Goal: Task Accomplishment & Management: Manage account settings

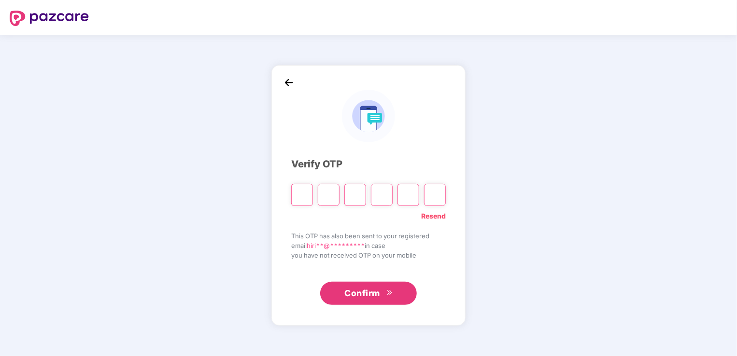
type input "*"
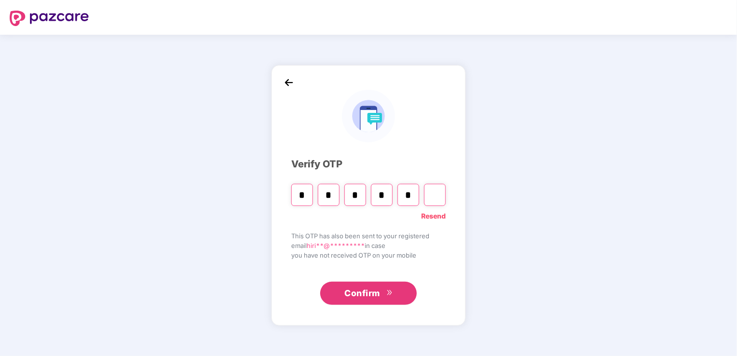
type input "*"
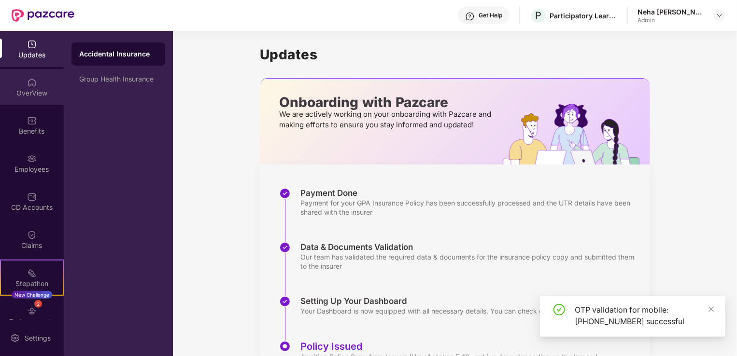
click at [31, 93] on div "OverView" at bounding box center [32, 93] width 64 height 10
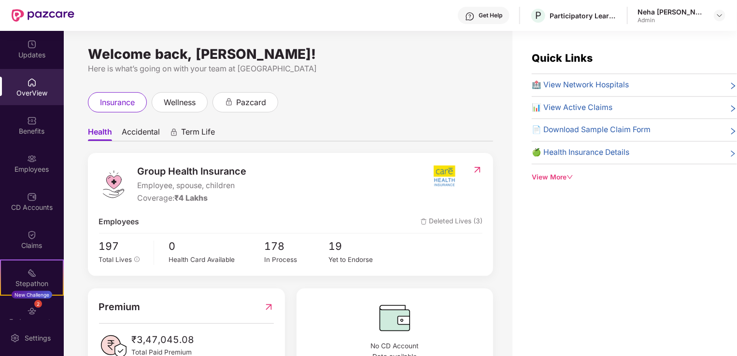
click at [444, 180] on img at bounding box center [444, 176] width 36 height 24
click at [16, 58] on div "Updates" at bounding box center [32, 55] width 64 height 10
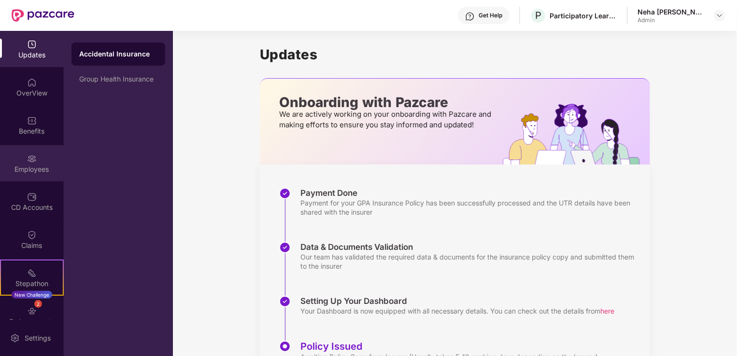
click at [40, 165] on div "Employees" at bounding box center [32, 170] width 64 height 10
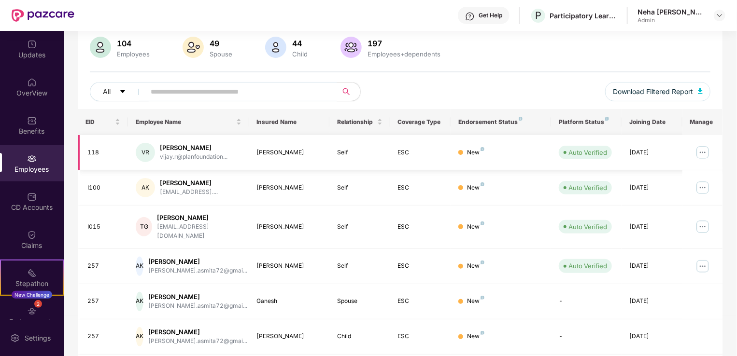
scroll to position [38, 0]
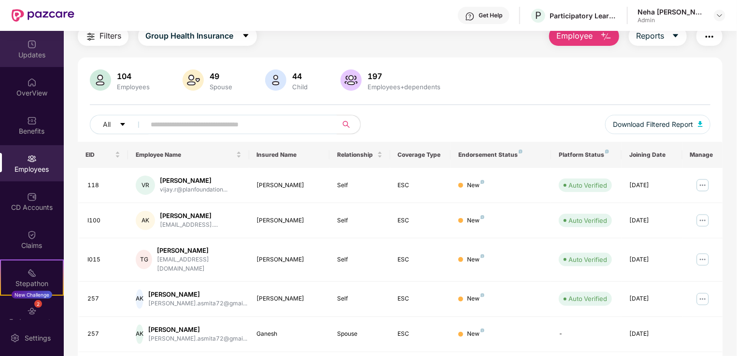
click at [35, 60] on div "Updates" at bounding box center [32, 49] width 64 height 36
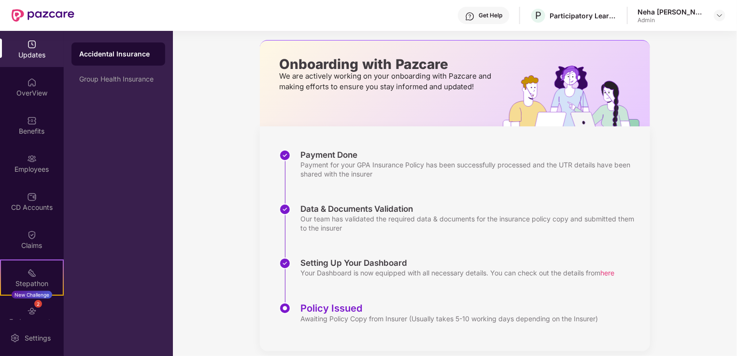
click at [96, 60] on div "Accidental Insurance" at bounding box center [118, 53] width 94 height 23
click at [100, 80] on div "Group Health Insurance" at bounding box center [118, 79] width 78 height 8
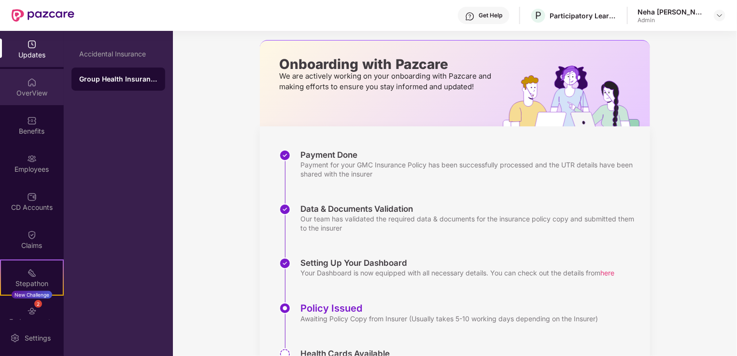
click at [36, 98] on div "OverView" at bounding box center [32, 87] width 64 height 36
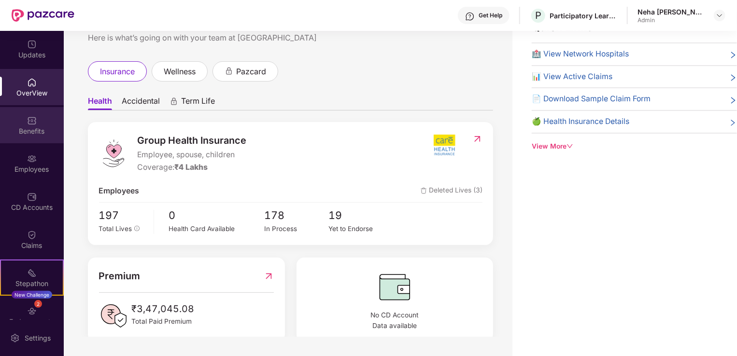
click at [17, 126] on div "Benefits" at bounding box center [32, 125] width 64 height 36
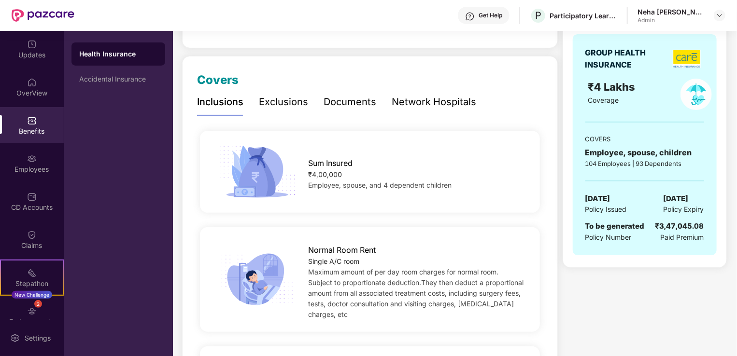
scroll to position [117, 0]
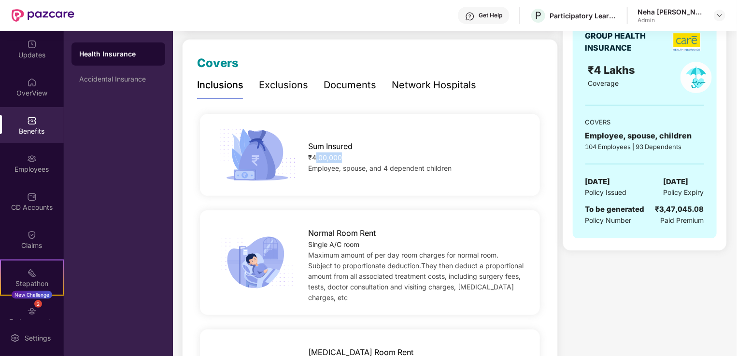
drag, startPoint x: 314, startPoint y: 153, endPoint x: 369, endPoint y: 156, distance: 55.2
click at [369, 156] on div "₹4,00,000" at bounding box center [416, 158] width 216 height 11
drag, startPoint x: 369, startPoint y: 156, endPoint x: 354, endPoint y: 172, distance: 21.9
click at [354, 172] on span "Employee, spouse, and 4 dependent children" at bounding box center [379, 168] width 143 height 8
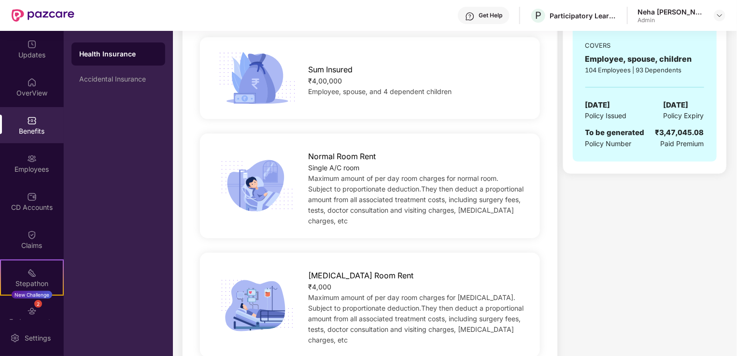
scroll to position [195, 0]
drag, startPoint x: 310, startPoint y: 157, endPoint x: 374, endPoint y: 159, distance: 63.7
click at [374, 159] on span "Normal Room Rent" at bounding box center [342, 156] width 68 height 12
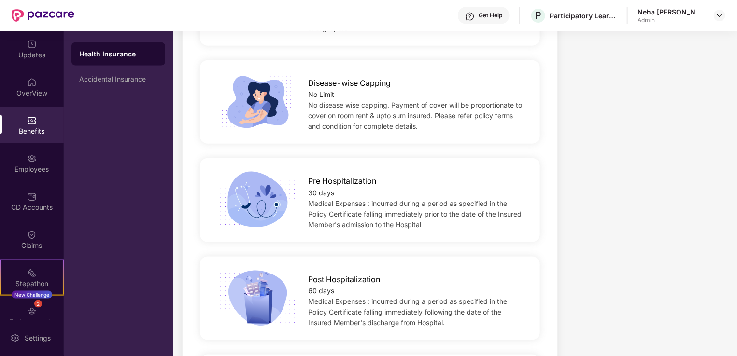
scroll to position [506, 0]
drag, startPoint x: 311, startPoint y: 274, endPoint x: 338, endPoint y: 275, distance: 27.0
click at [338, 296] on div "Medical Expenses : incurred during a period as specified in the Policy Certific…" at bounding box center [416, 312] width 216 height 32
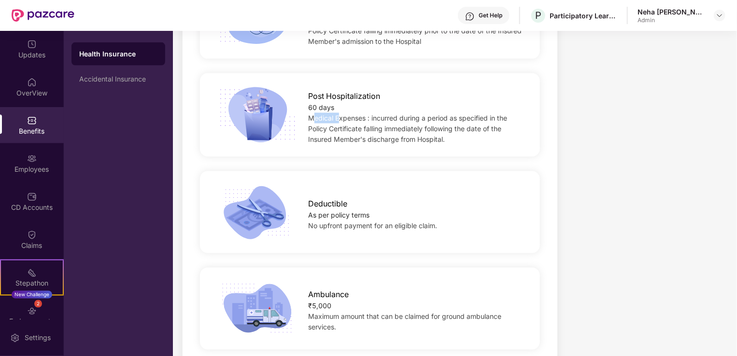
scroll to position [714, 0]
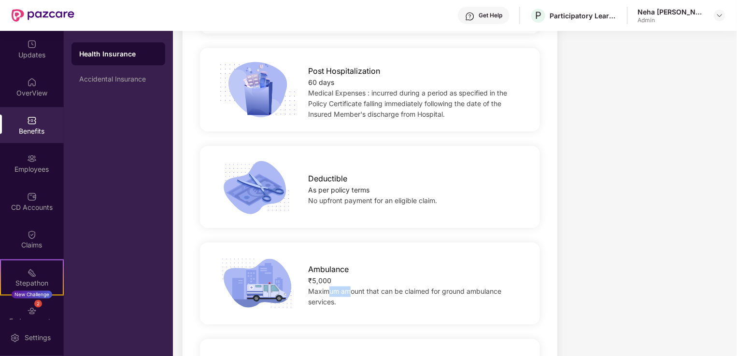
drag, startPoint x: 329, startPoint y: 273, endPoint x: 351, endPoint y: 273, distance: 22.2
click at [351, 288] on span "Maximum amount that can be claimed for ground ambulance services." at bounding box center [404, 297] width 193 height 19
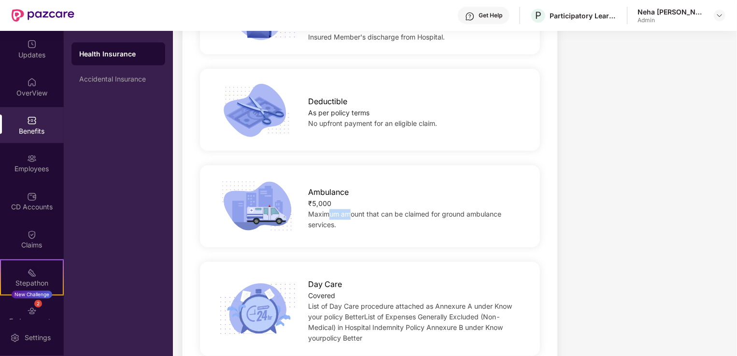
scroll to position [818, 0]
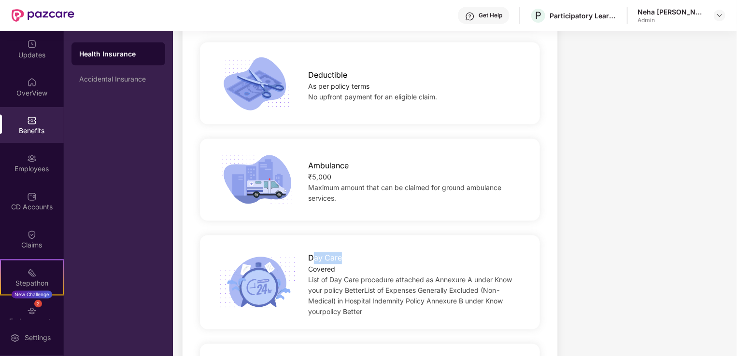
drag, startPoint x: 351, startPoint y: 273, endPoint x: 339, endPoint y: 238, distance: 36.8
click at [339, 252] on span "Day Care" at bounding box center [325, 258] width 34 height 12
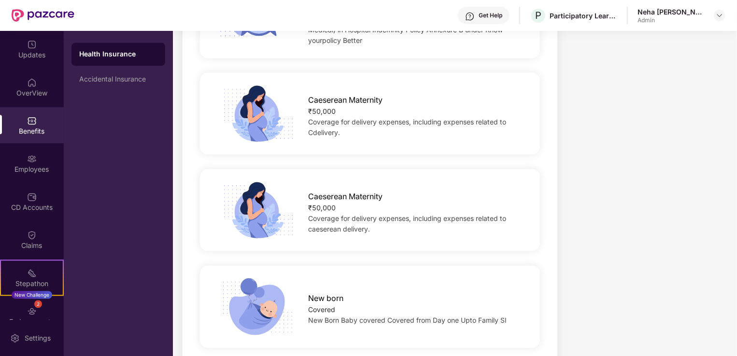
scroll to position [1114, 0]
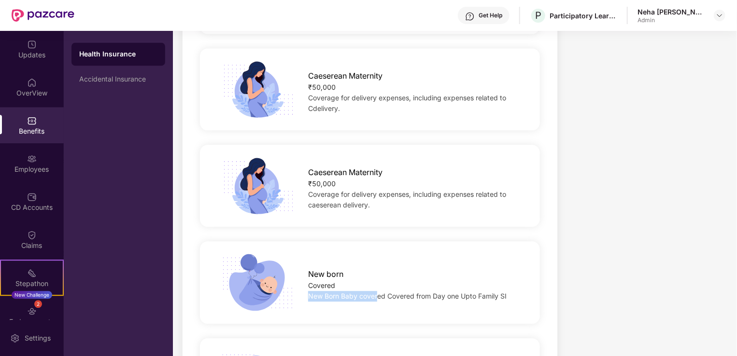
drag, startPoint x: 339, startPoint y: 238, endPoint x: 377, endPoint y: 278, distance: 54.7
click at [377, 278] on div "New born Covered New Born Baby covered Covered from Day one Upto Family SI" at bounding box center [416, 283] width 247 height 38
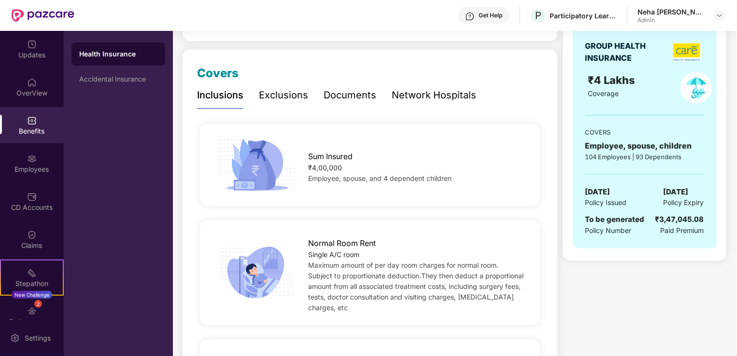
scroll to position [0, 0]
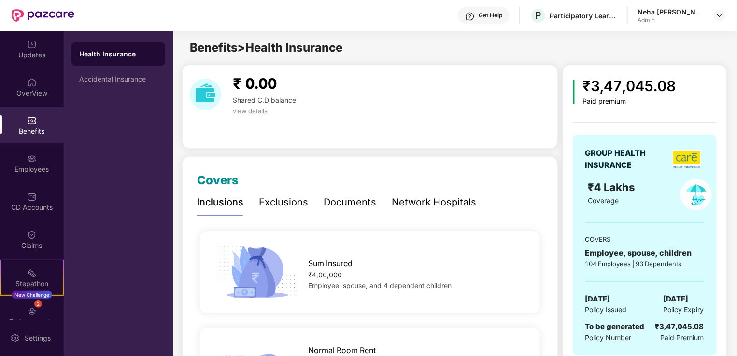
click at [274, 197] on div "Exclusions" at bounding box center [283, 202] width 49 height 15
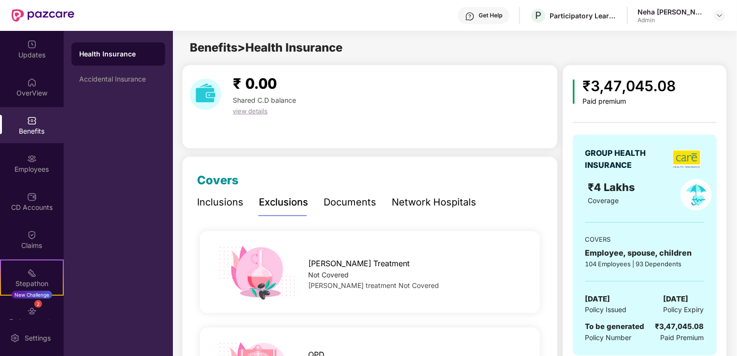
click at [340, 204] on div "Documents" at bounding box center [349, 202] width 53 height 15
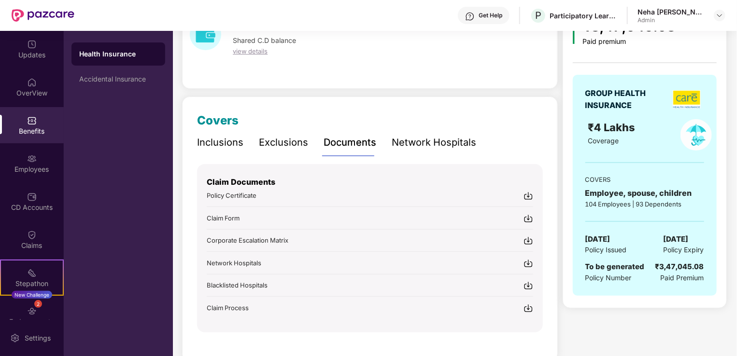
scroll to position [78, 0]
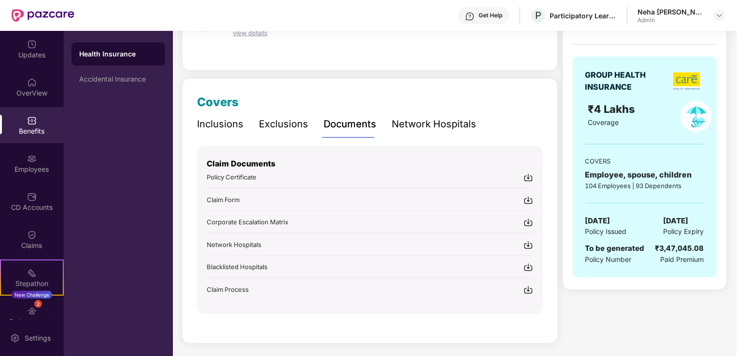
click at [528, 180] on img at bounding box center [528, 178] width 10 height 10
click at [410, 120] on div "Network Hospitals" at bounding box center [433, 124] width 84 height 15
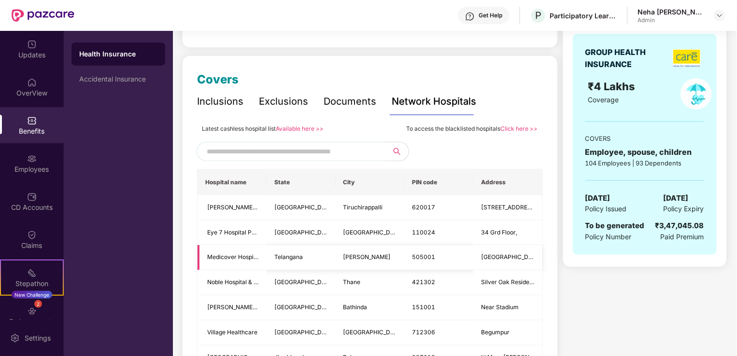
scroll to position [102, 0]
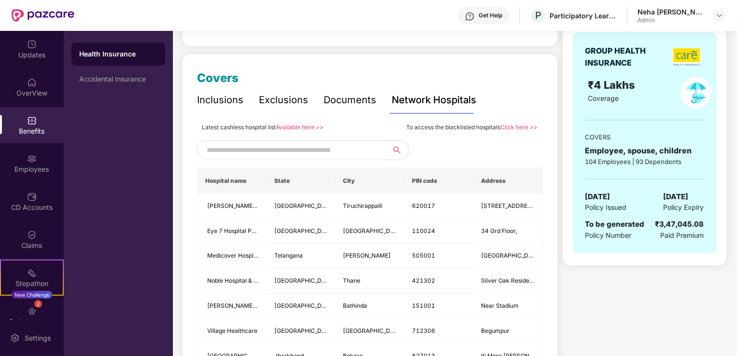
click at [342, 109] on div "Documents" at bounding box center [349, 100] width 53 height 27
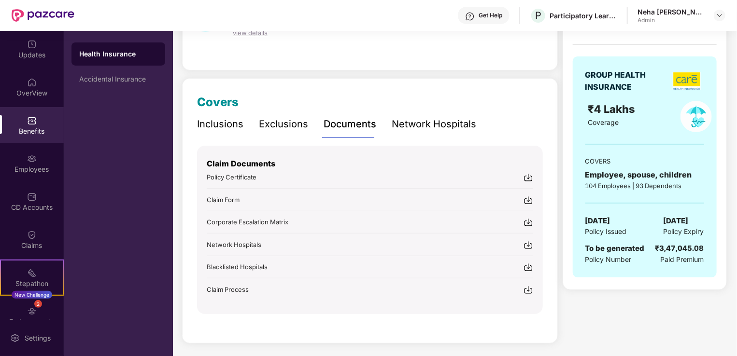
click at [431, 129] on div "Network Hospitals" at bounding box center [433, 124] width 84 height 15
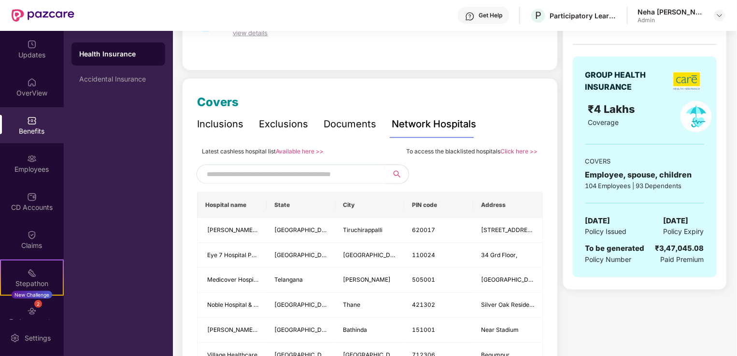
click at [319, 175] on input "text" at bounding box center [289, 174] width 165 height 14
click at [319, 175] on input "**" at bounding box center [289, 174] width 165 height 14
type input "******"
click at [319, 175] on input "******" at bounding box center [289, 174] width 165 height 14
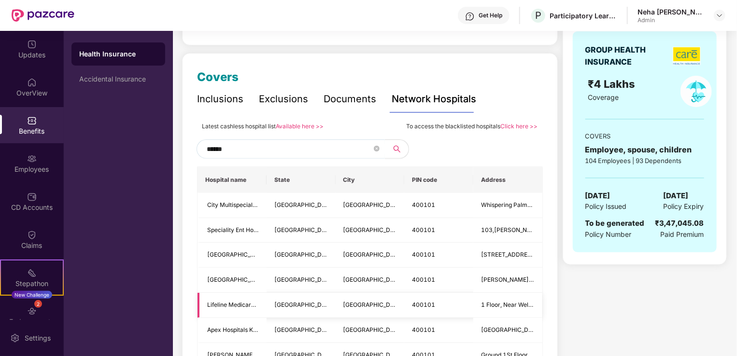
scroll to position [102, 0]
drag, startPoint x: 243, startPoint y: 152, endPoint x: 170, endPoint y: 159, distance: 73.7
click at [170, 159] on div "Updates OverView Benefits Employees CD Accounts Claims Stepathon New Challenge …" at bounding box center [368, 193] width 737 height 325
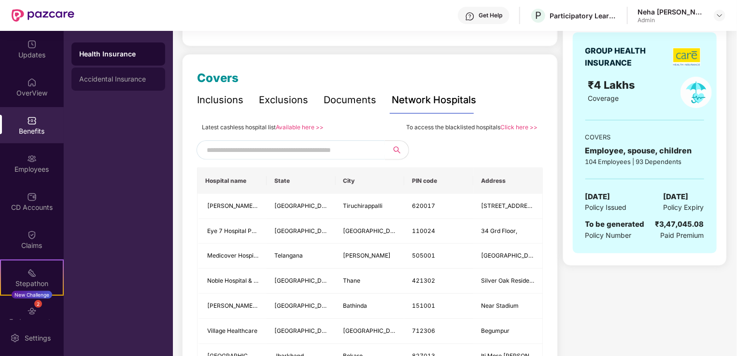
click at [107, 82] on div "Accidental Insurance" at bounding box center [118, 79] width 78 height 8
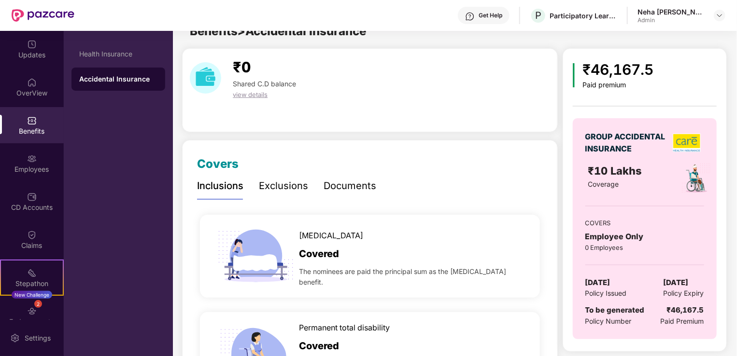
scroll to position [102, 0]
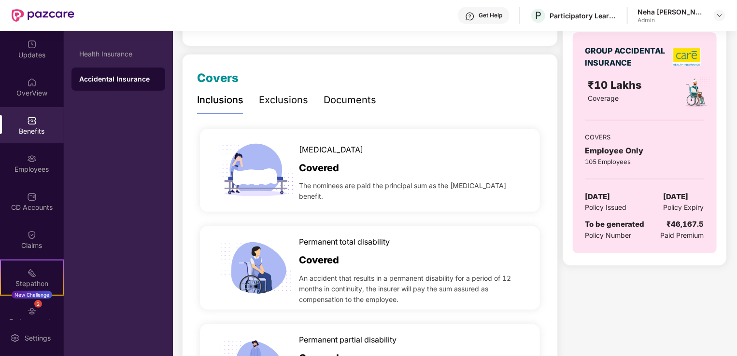
click at [107, 82] on div "Accidental Insurance" at bounding box center [118, 79] width 78 height 10
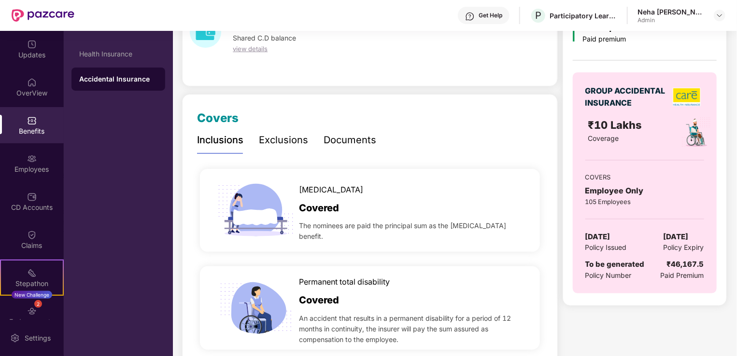
scroll to position [0, 0]
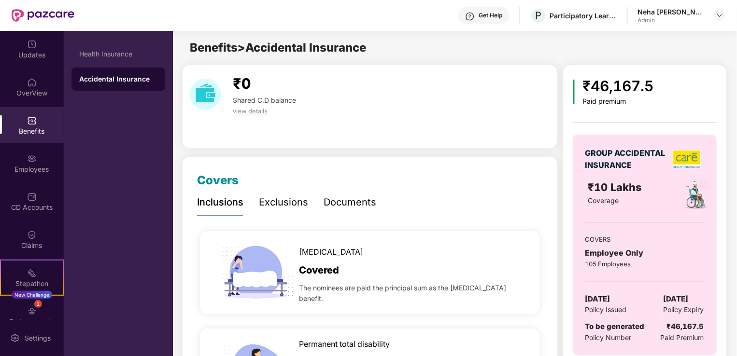
click at [293, 200] on div "Exclusions" at bounding box center [283, 202] width 49 height 15
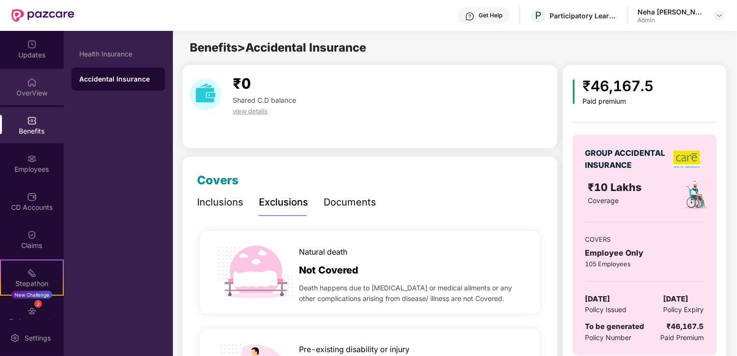
click at [30, 94] on div "OverView" at bounding box center [32, 93] width 64 height 10
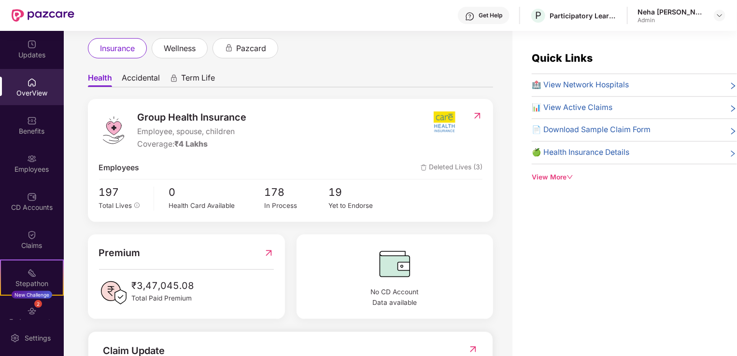
scroll to position [55, 0]
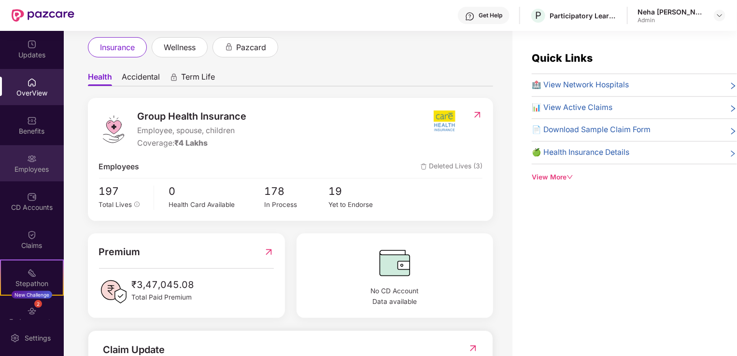
click at [23, 175] on div "Employees" at bounding box center [32, 163] width 64 height 36
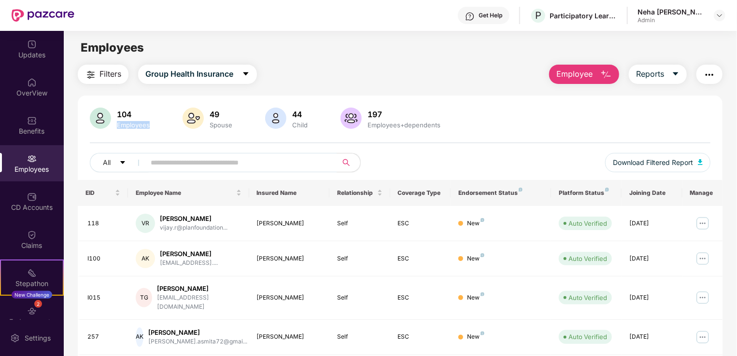
drag, startPoint x: 113, startPoint y: 123, endPoint x: 149, endPoint y: 125, distance: 36.3
click at [149, 125] on div "104 Employees" at bounding box center [133, 119] width 41 height 20
drag, startPoint x: 149, startPoint y: 125, endPoint x: 234, endPoint y: 127, distance: 84.5
click at [234, 127] on div "49 Spouse" at bounding box center [221, 119] width 30 height 20
drag, startPoint x: 234, startPoint y: 127, endPoint x: 319, endPoint y: 126, distance: 85.0
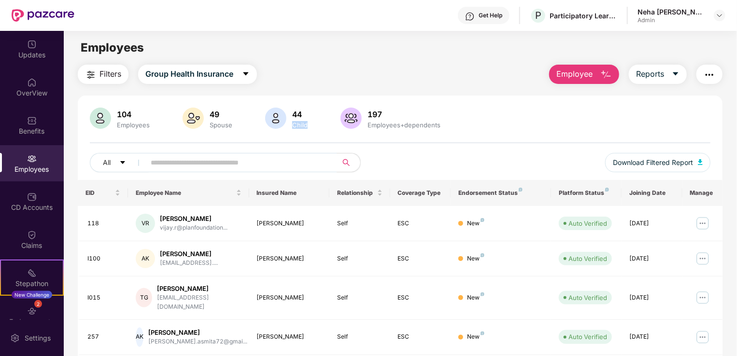
click at [319, 126] on div "104 Employees 49 Spouse 44 Child 197 Employees+dependents" at bounding box center [400, 119] width 620 height 23
drag, startPoint x: 319, startPoint y: 126, endPoint x: 454, endPoint y: 128, distance: 135.2
click at [454, 128] on div "104 Employees 49 Spouse 44 Child 197 Employees+dependents" at bounding box center [400, 119] width 620 height 23
click at [172, 161] on input "text" at bounding box center [237, 162] width 173 height 14
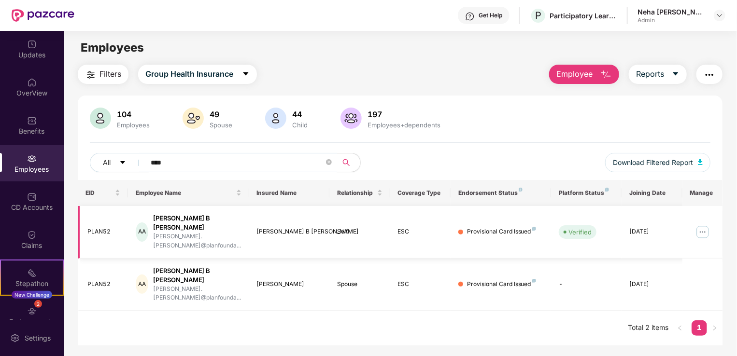
type input "****"
click at [699, 224] on img at bounding box center [702, 231] width 15 height 15
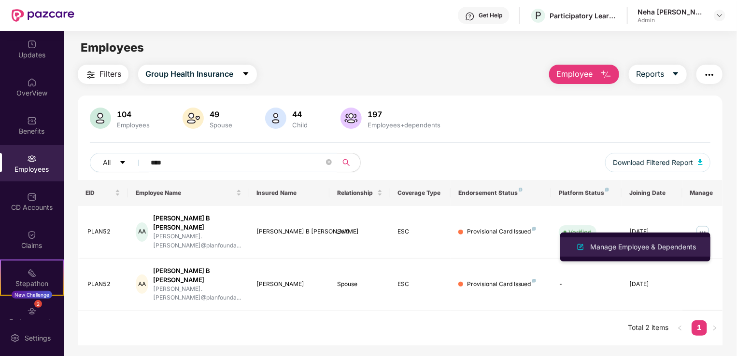
click at [626, 246] on div "Manage Employee & Dependents" at bounding box center [643, 247] width 110 height 11
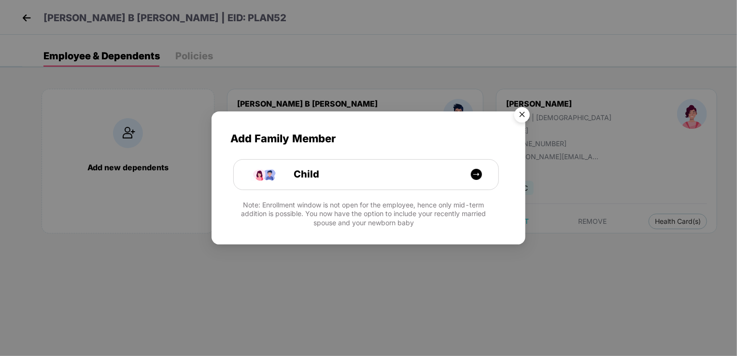
click at [524, 113] on img "Close" at bounding box center [521, 116] width 27 height 27
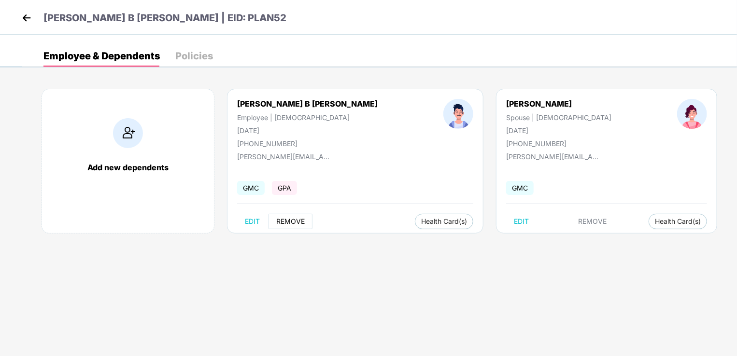
click at [307, 221] on button "REMOVE" at bounding box center [290, 221] width 44 height 15
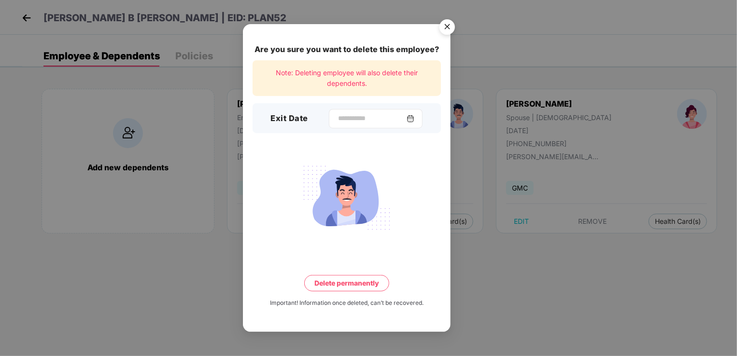
click at [351, 113] on div at bounding box center [376, 118] width 94 height 19
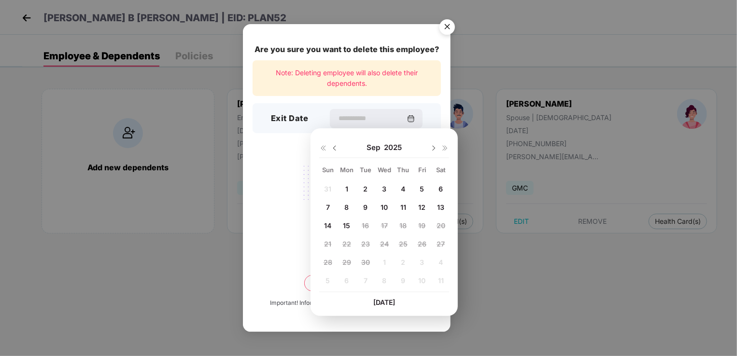
click at [337, 146] on img at bounding box center [335, 148] width 8 height 8
click at [346, 264] on span "25" at bounding box center [346, 262] width 9 height 8
type input "**********"
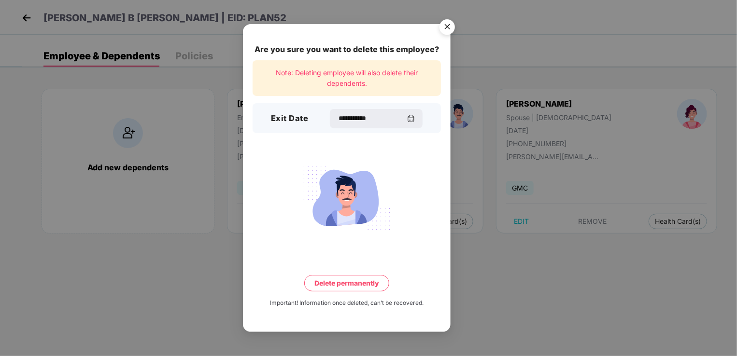
click at [353, 288] on button "Delete permanently" at bounding box center [346, 283] width 85 height 16
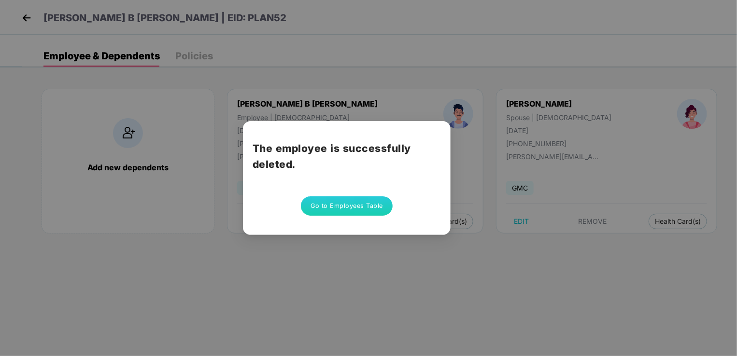
click at [351, 207] on button "Go to Employees Table" at bounding box center [347, 205] width 92 height 19
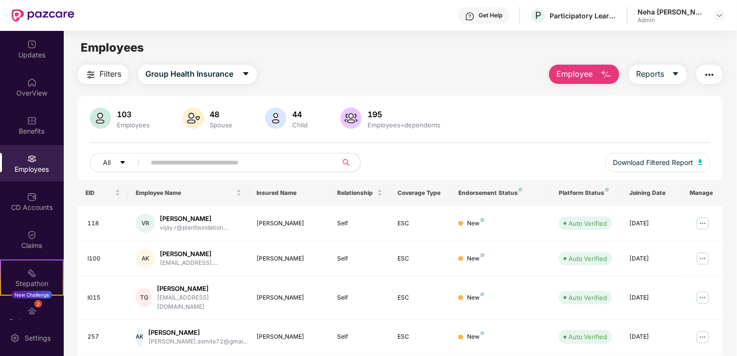
click at [255, 165] on input "text" at bounding box center [237, 162] width 173 height 14
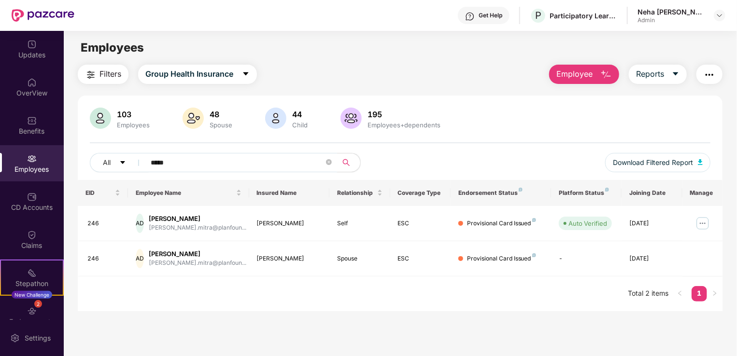
type input "******"
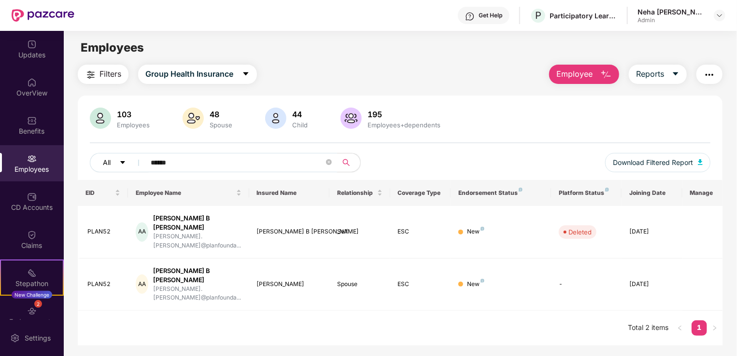
drag, startPoint x: 178, startPoint y: 163, endPoint x: 116, endPoint y: 155, distance: 62.3
click at [116, 155] on div "All ******" at bounding box center [245, 162] width 310 height 19
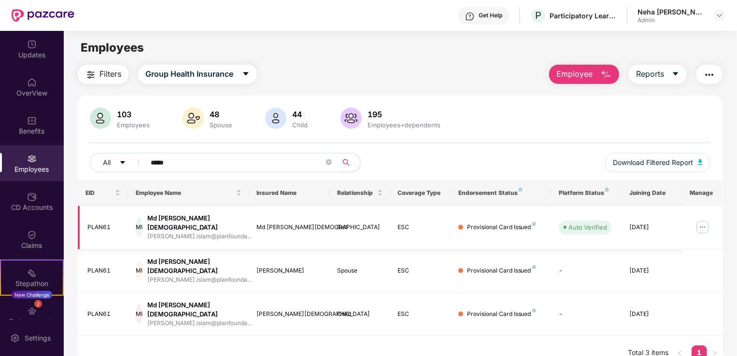
type input "*****"
click at [702, 223] on img at bounding box center [702, 227] width 15 height 15
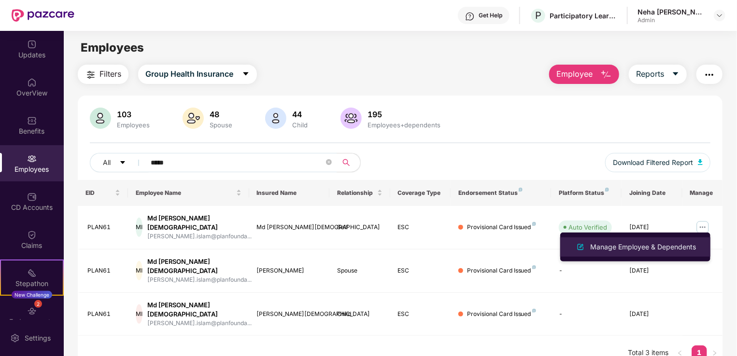
click at [645, 248] on div "Manage Employee & Dependents" at bounding box center [643, 247] width 110 height 11
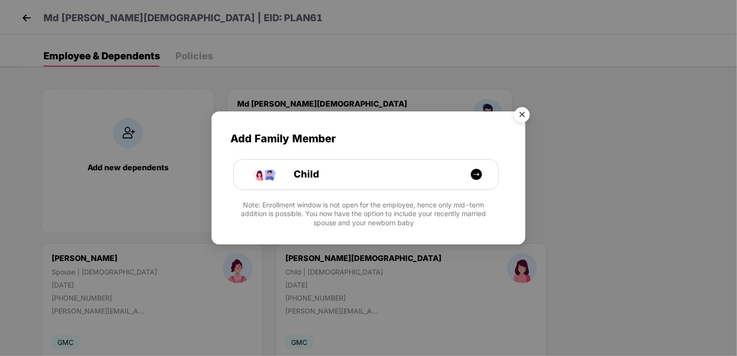
click at [523, 112] on img "Close" at bounding box center [521, 116] width 27 height 27
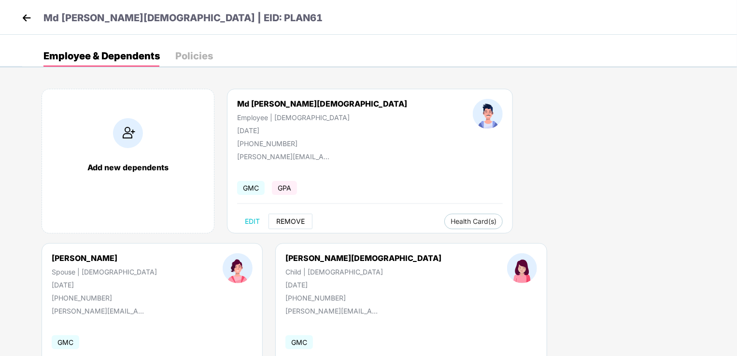
click at [293, 216] on button "REMOVE" at bounding box center [290, 221] width 44 height 15
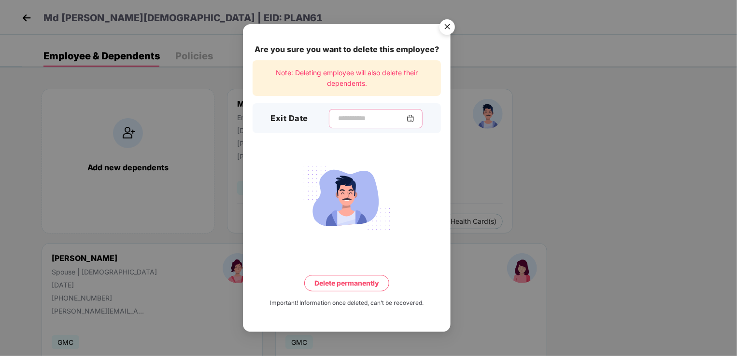
click at [347, 120] on input at bounding box center [372, 118] width 70 height 10
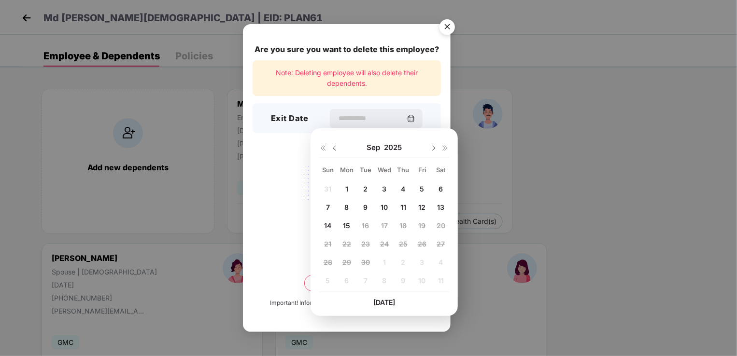
click at [335, 149] on img at bounding box center [335, 148] width 8 height 8
click at [347, 244] on span "18" at bounding box center [346, 244] width 7 height 8
type input "**********"
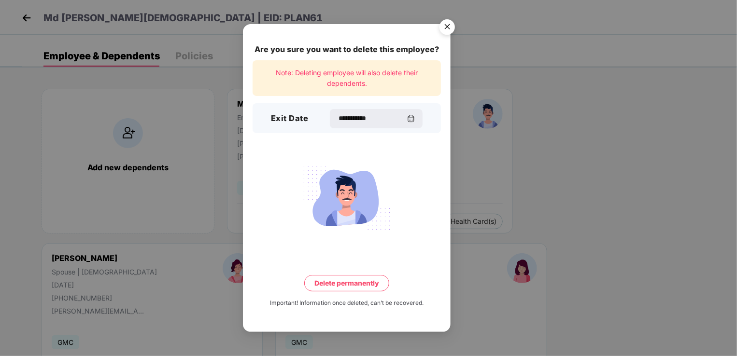
click at [352, 287] on button "Delete permanently" at bounding box center [346, 283] width 85 height 16
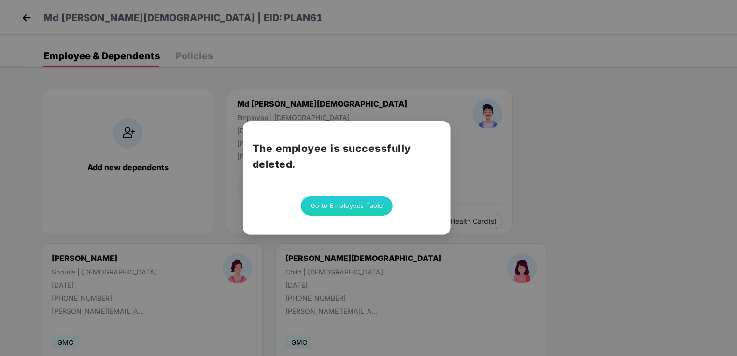
click at [358, 258] on div "The employee is successfully deleted. Go to Employees Table" at bounding box center [368, 178] width 737 height 356
click at [356, 210] on button "Go to Employees Table" at bounding box center [347, 205] width 92 height 19
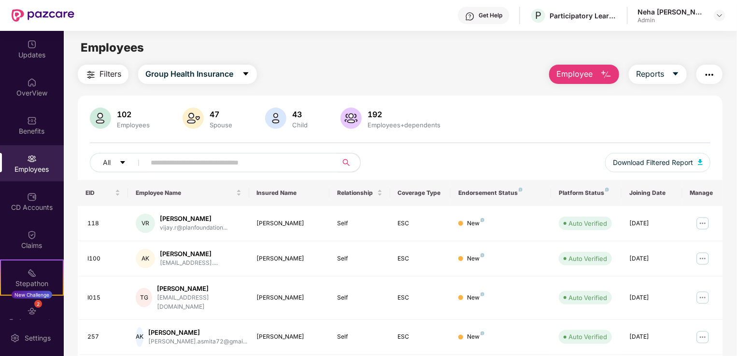
click at [178, 161] on input "text" at bounding box center [237, 162] width 173 height 14
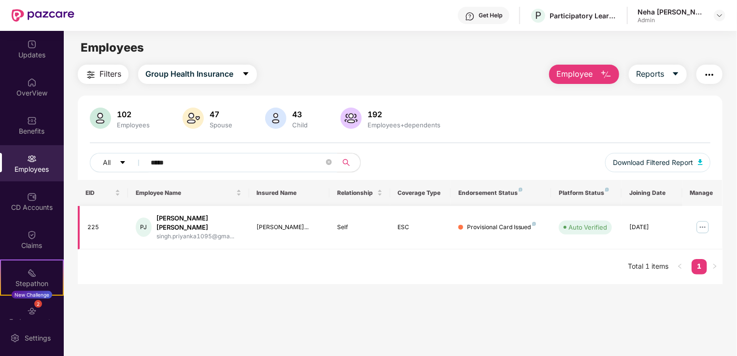
type input "*****"
click at [700, 224] on img at bounding box center [702, 227] width 15 height 15
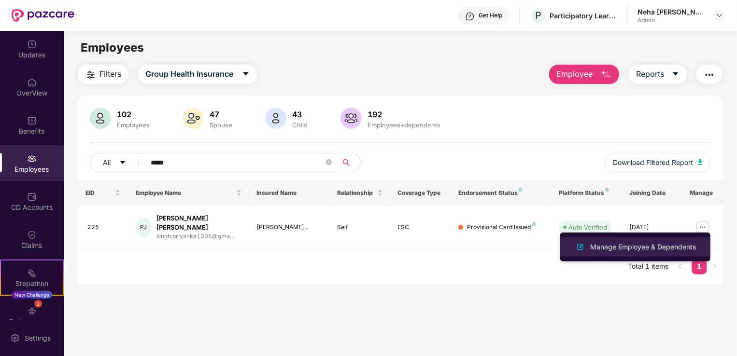
click at [651, 245] on div "Manage Employee & Dependents" at bounding box center [643, 247] width 110 height 11
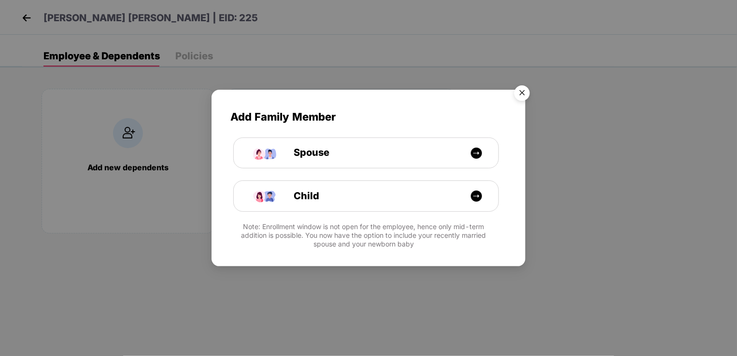
click at [522, 92] on img "Close" at bounding box center [521, 94] width 27 height 27
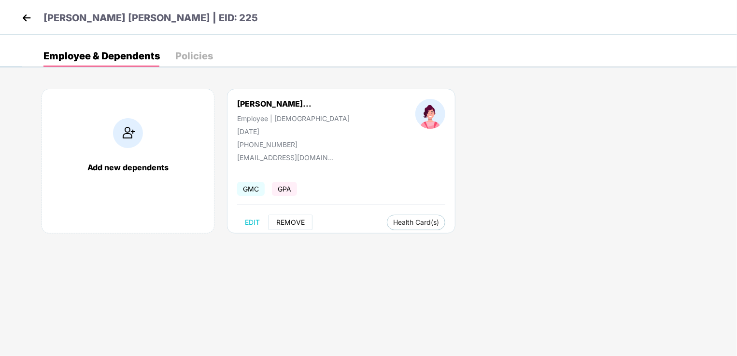
click at [293, 223] on span "REMOVE" at bounding box center [290, 223] width 28 height 8
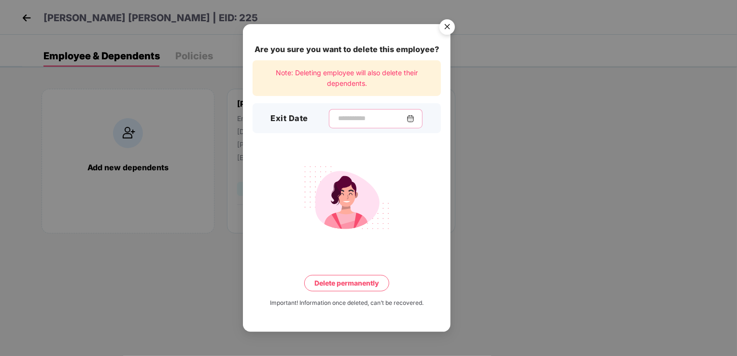
click at [342, 123] on input at bounding box center [372, 118] width 70 height 10
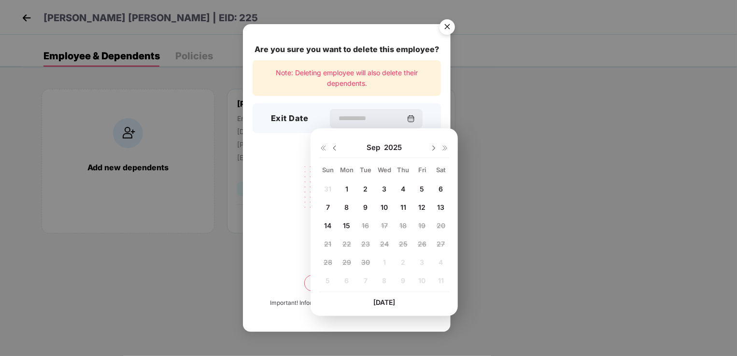
click at [337, 149] on img at bounding box center [335, 148] width 8 height 8
click at [420, 262] on span "29" at bounding box center [422, 262] width 9 height 8
type input "**********"
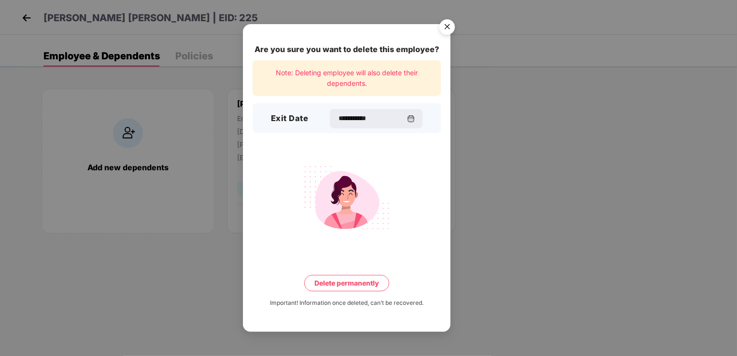
click at [359, 284] on button "Delete permanently" at bounding box center [346, 283] width 85 height 16
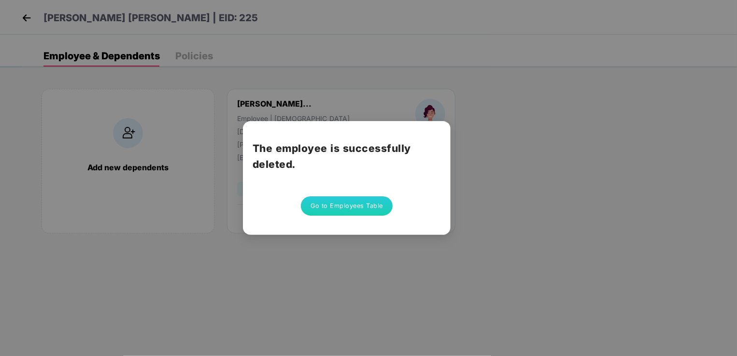
click at [340, 202] on button "Go to Employees Table" at bounding box center [347, 205] width 92 height 19
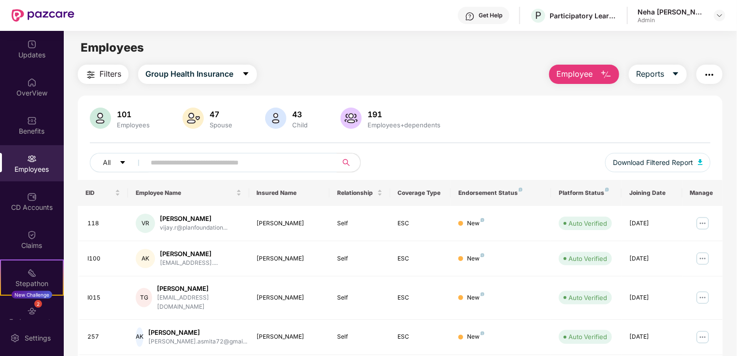
click at [578, 75] on span "Employee" at bounding box center [574, 74] width 36 height 12
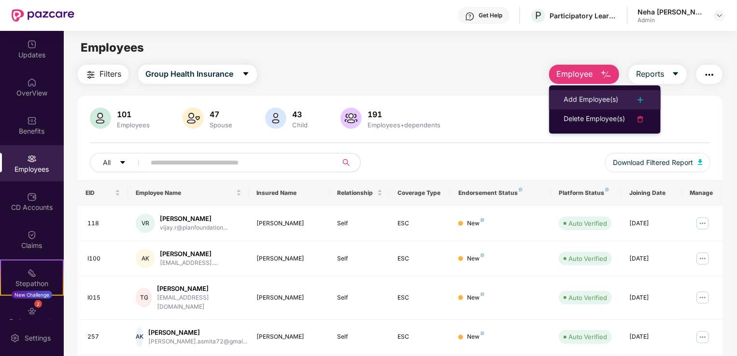
click at [584, 99] on div "Add Employee(s)" at bounding box center [590, 100] width 55 height 12
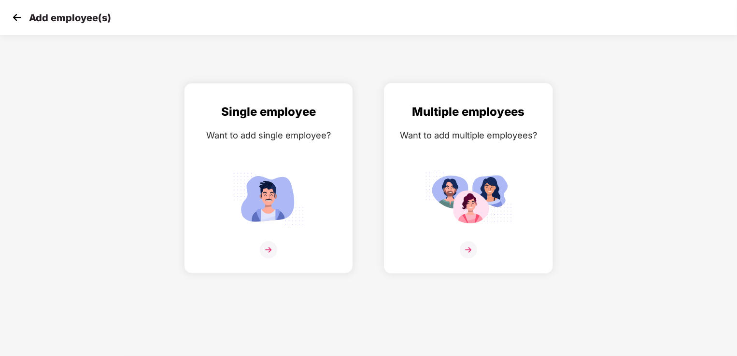
click at [469, 244] on img at bounding box center [468, 249] width 17 height 17
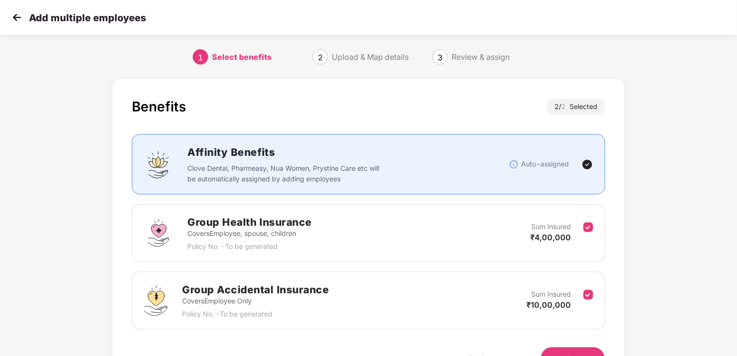
scroll to position [56, 0]
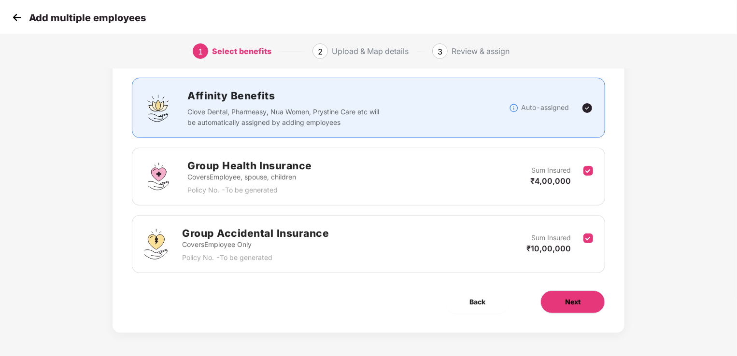
click at [570, 303] on span "Next" at bounding box center [572, 302] width 15 height 11
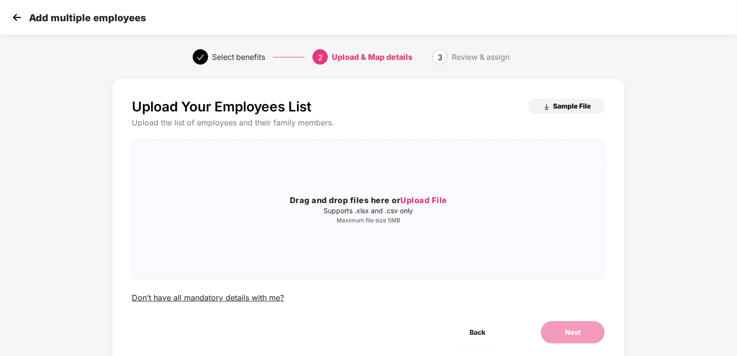
click at [577, 108] on span "Sample File" at bounding box center [572, 105] width 38 height 9
click at [17, 15] on img at bounding box center [17, 17] width 14 height 14
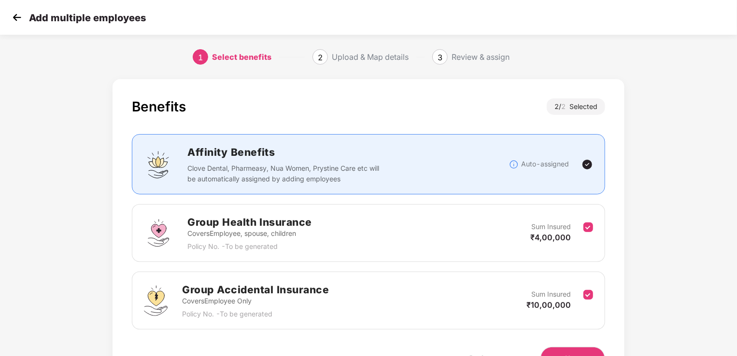
click at [17, 20] on img at bounding box center [17, 17] width 14 height 14
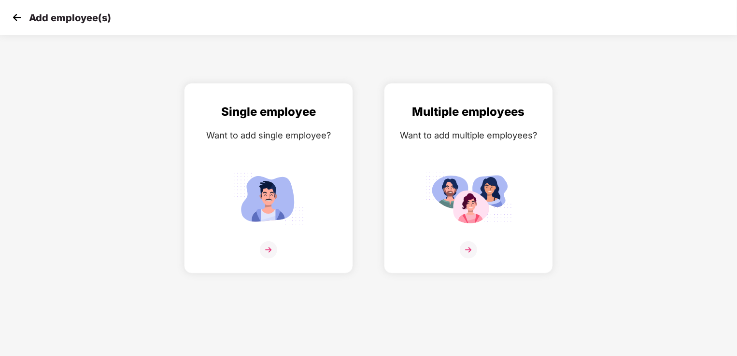
click at [14, 17] on img at bounding box center [17, 17] width 14 height 14
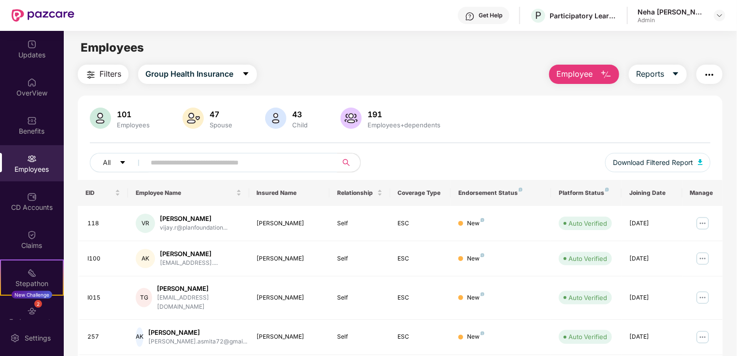
click at [162, 160] on input "text" at bounding box center [237, 162] width 173 height 14
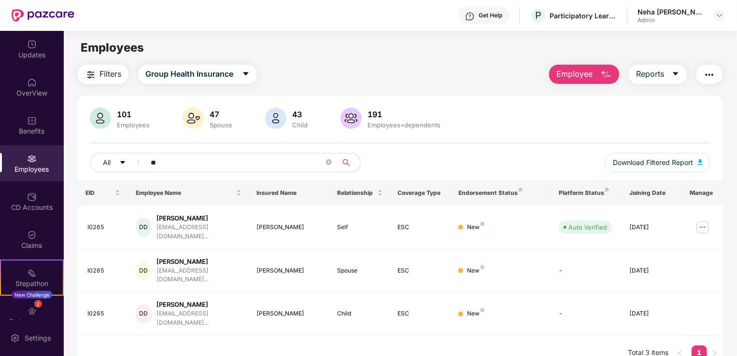
type input "*"
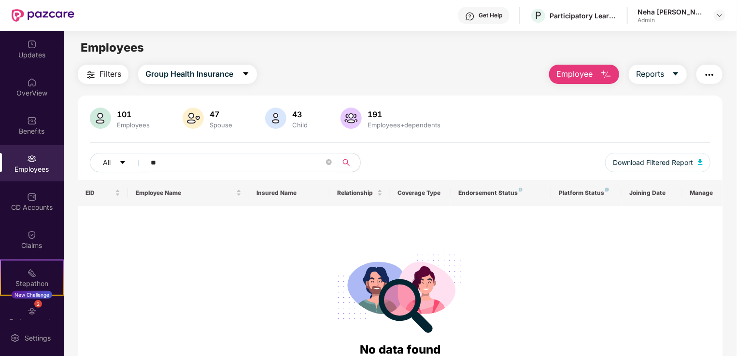
type input "*"
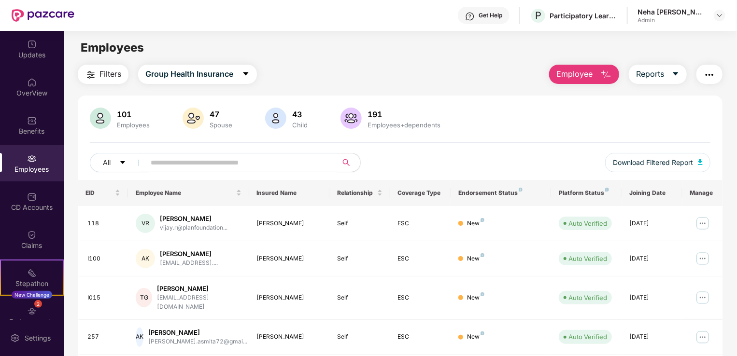
click at [581, 75] on span "Employee" at bounding box center [574, 74] width 36 height 12
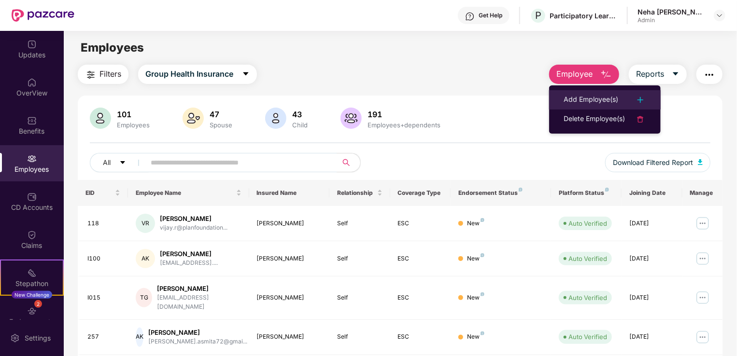
click at [582, 98] on div "Add Employee(s)" at bounding box center [590, 100] width 55 height 12
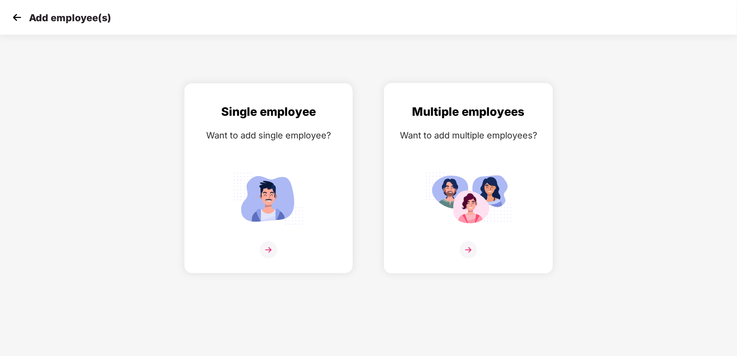
click at [471, 248] on img at bounding box center [468, 249] width 17 height 17
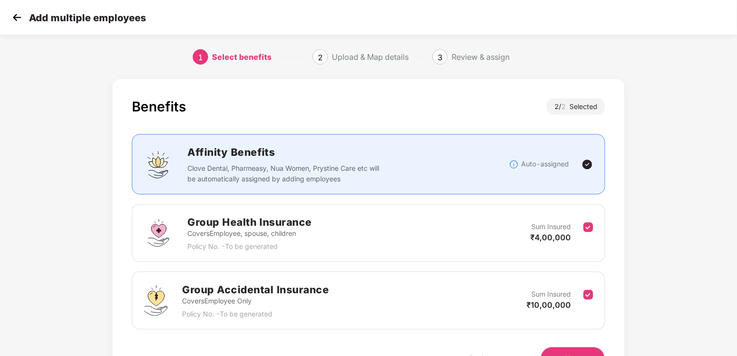
scroll to position [56, 0]
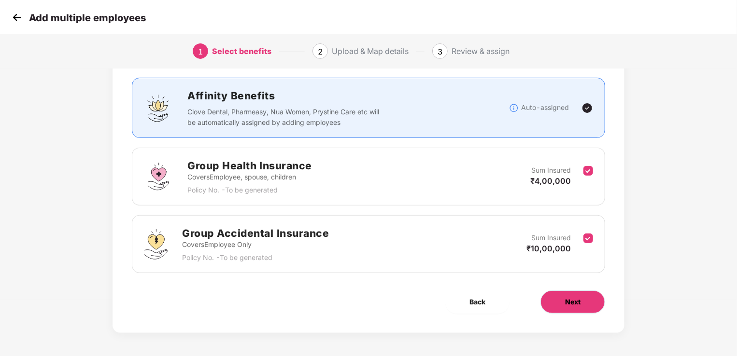
click at [565, 305] on span "Next" at bounding box center [572, 302] width 15 height 11
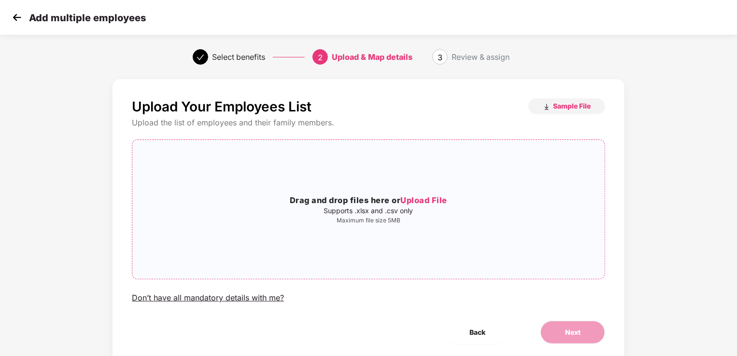
click at [426, 205] on span "Upload File" at bounding box center [423, 201] width 47 height 10
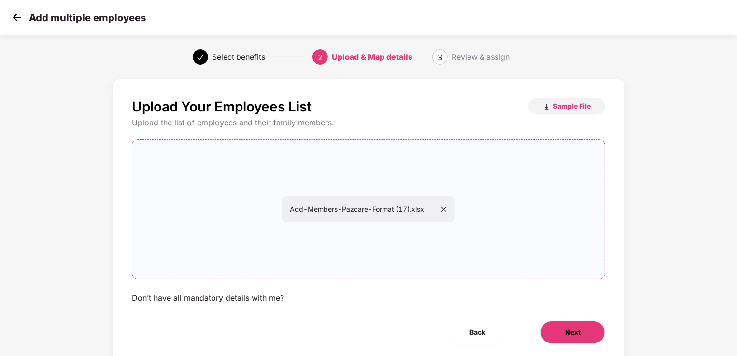
click at [577, 334] on span "Next" at bounding box center [572, 332] width 15 height 11
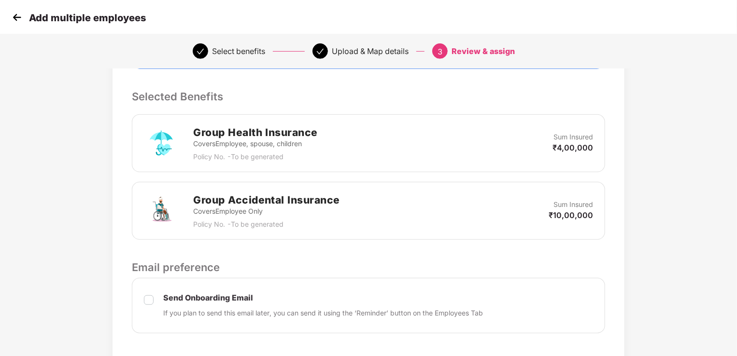
scroll to position [342, 0]
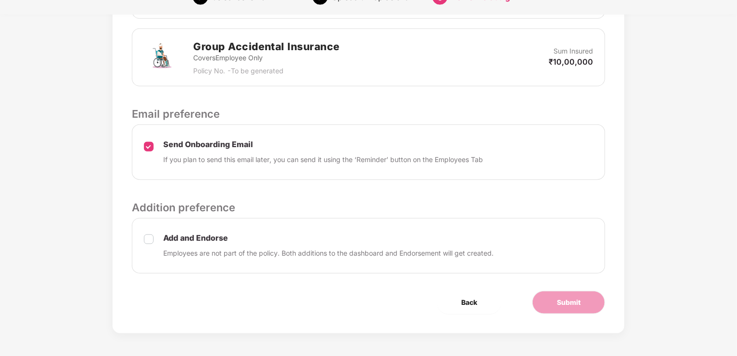
click at [155, 250] on div "Add and Endorse Employees are not part of the policy. Both additions to the das…" at bounding box center [368, 246] width 473 height 56
click at [562, 303] on span "Submit" at bounding box center [569, 302] width 24 height 11
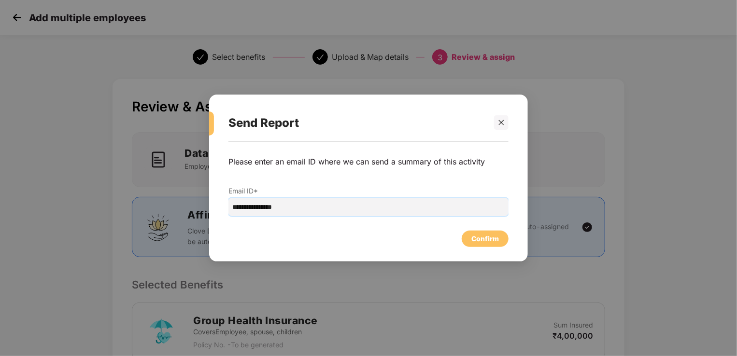
click at [387, 213] on input "**********" at bounding box center [368, 207] width 280 height 18
click at [481, 240] on div "Confirm" at bounding box center [485, 239] width 28 height 11
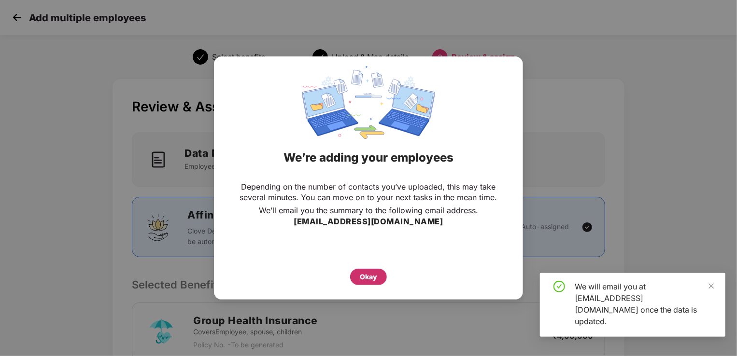
click at [369, 274] on div "Okay" at bounding box center [368, 277] width 17 height 11
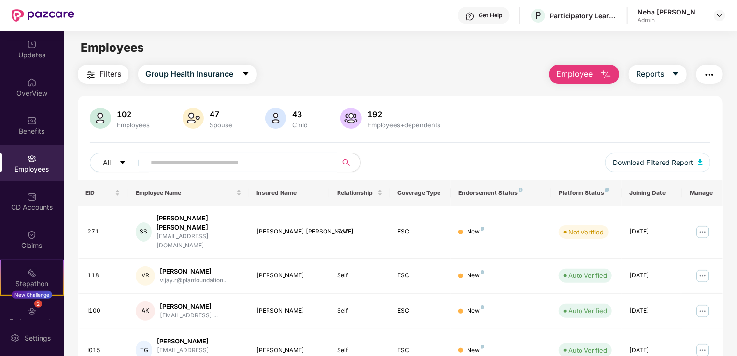
click at [182, 172] on div "All Download Filtered Report" at bounding box center [400, 166] width 620 height 27
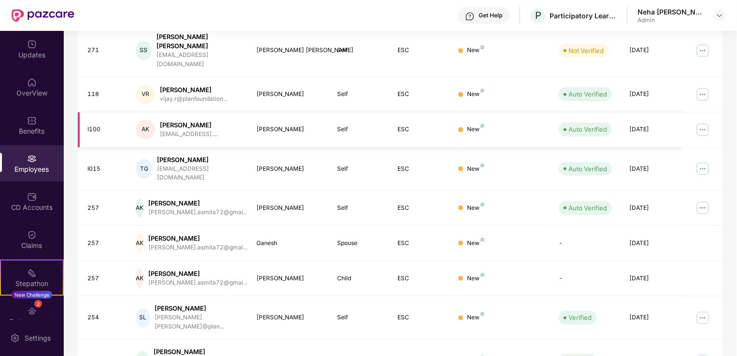
scroll to position [189, 0]
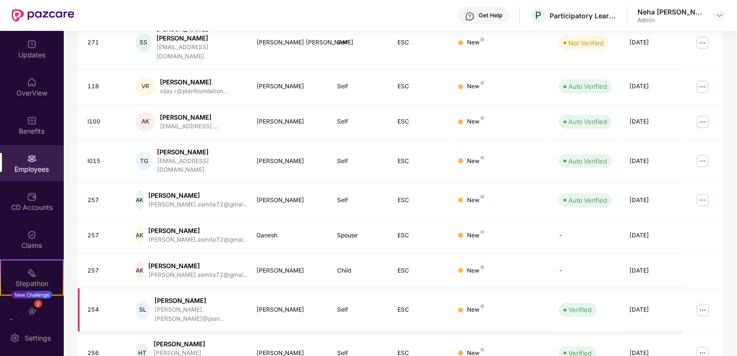
click at [701, 303] on img at bounding box center [702, 310] width 15 height 15
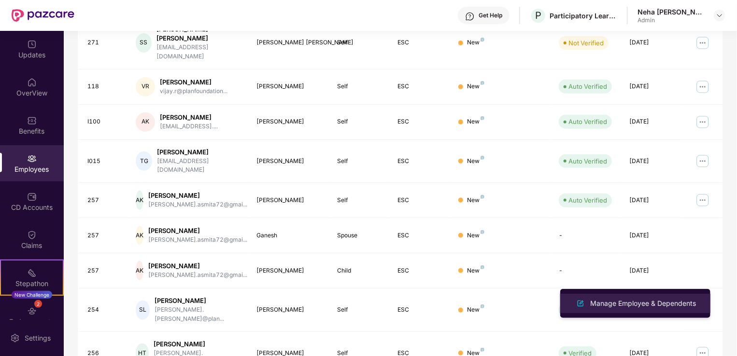
click at [632, 303] on div "Manage Employee & Dependents" at bounding box center [643, 303] width 110 height 11
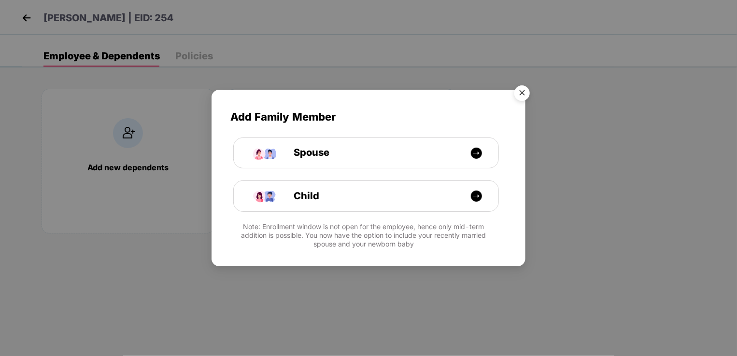
click at [521, 95] on img "Close" at bounding box center [521, 94] width 27 height 27
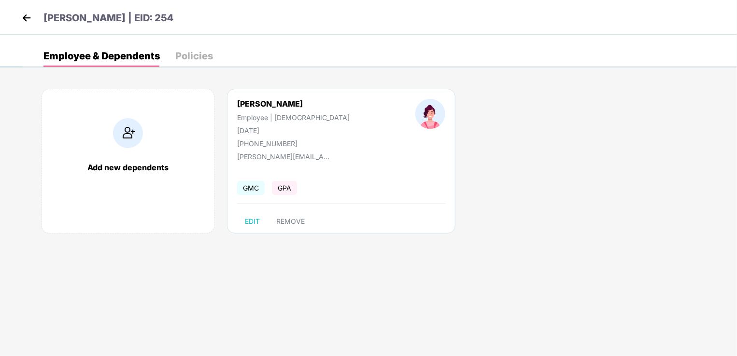
click at [188, 59] on div "Policies" at bounding box center [194, 56] width 38 height 10
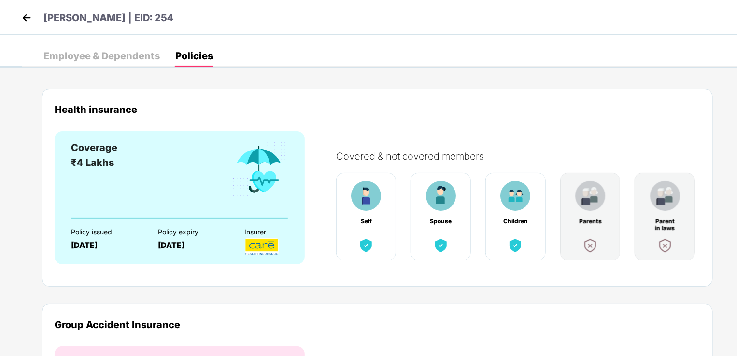
click at [136, 61] on div "Employee & Dependents" at bounding box center [101, 56] width 116 height 10
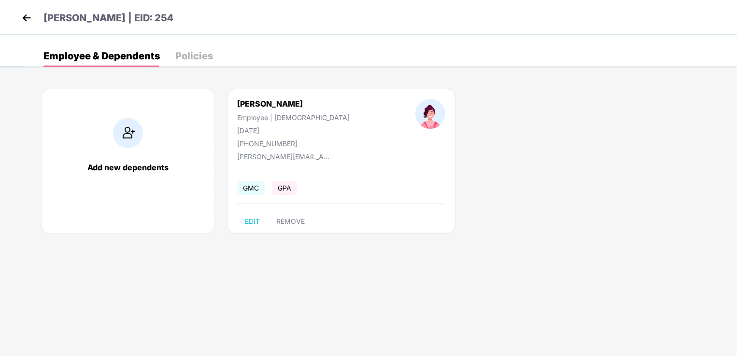
click at [30, 20] on img at bounding box center [26, 18] width 14 height 14
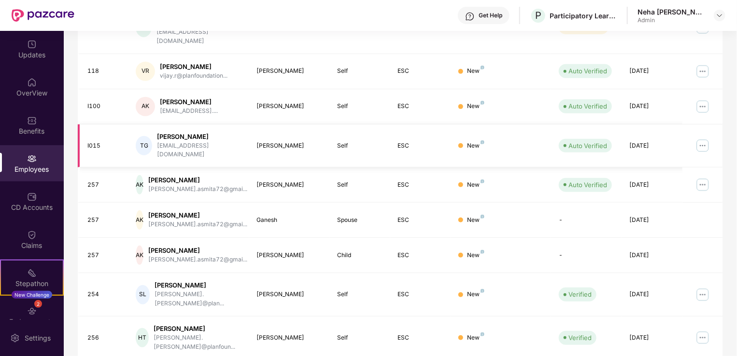
scroll to position [236, 0]
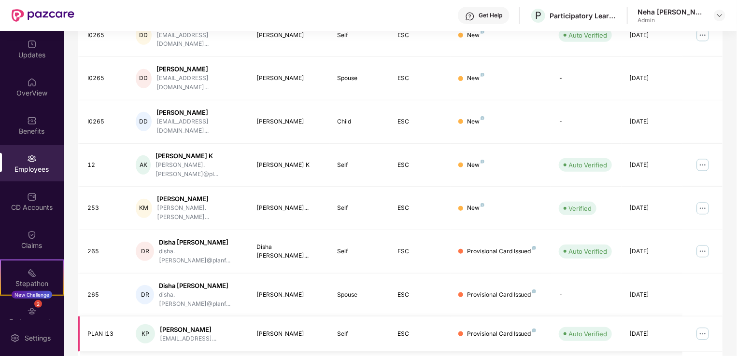
click at [706, 326] on img at bounding box center [702, 333] width 15 height 15
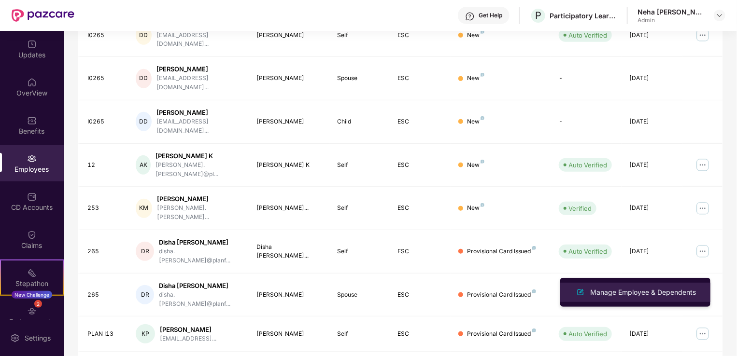
click at [656, 291] on div "Manage Employee & Dependents" at bounding box center [643, 292] width 110 height 11
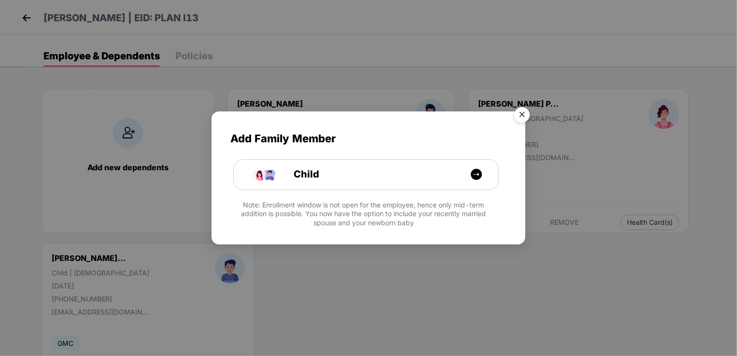
click at [522, 113] on img "Close" at bounding box center [521, 116] width 27 height 27
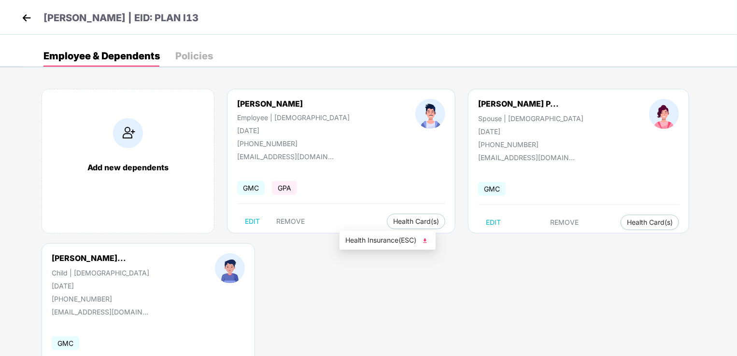
click at [428, 240] on img at bounding box center [425, 241] width 10 height 10
click at [29, 21] on img at bounding box center [26, 18] width 14 height 14
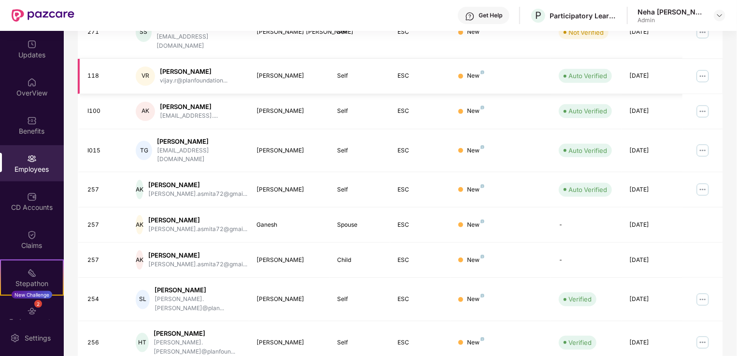
scroll to position [236, 0]
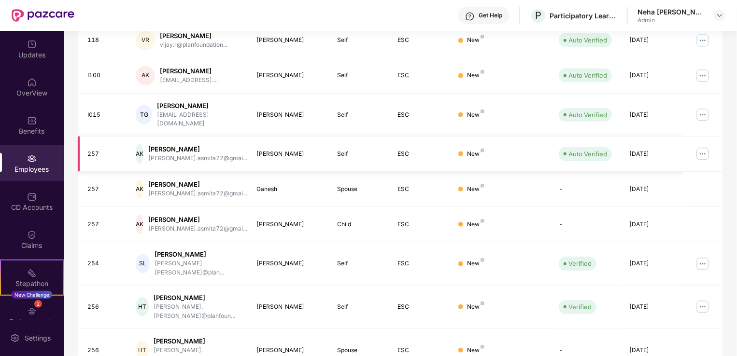
click at [702, 146] on img at bounding box center [702, 153] width 15 height 15
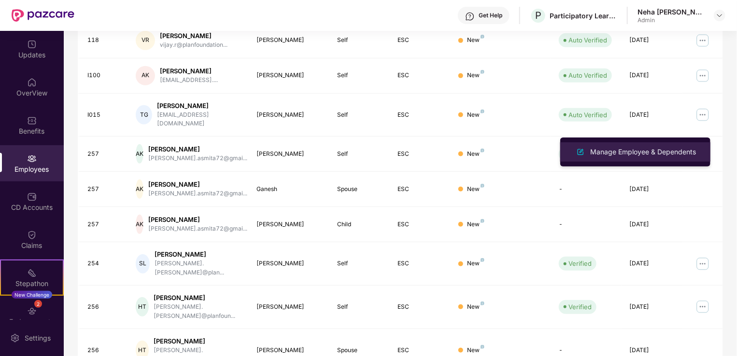
click at [676, 150] on div "Manage Employee & Dependents" at bounding box center [643, 152] width 110 height 11
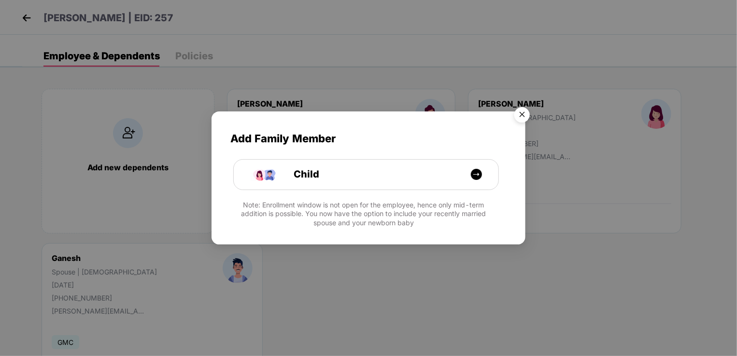
click at [521, 115] on img "Close" at bounding box center [521, 116] width 27 height 27
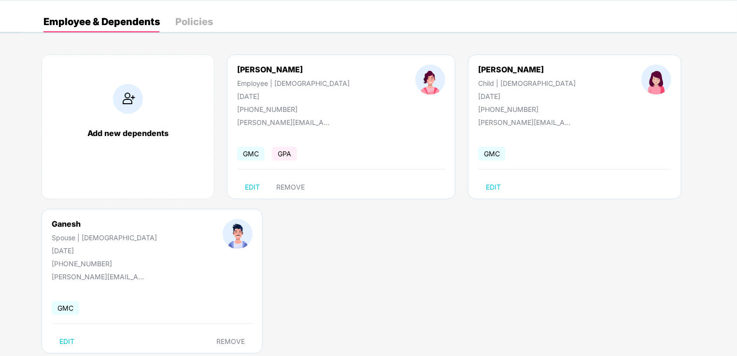
scroll to position [35, 0]
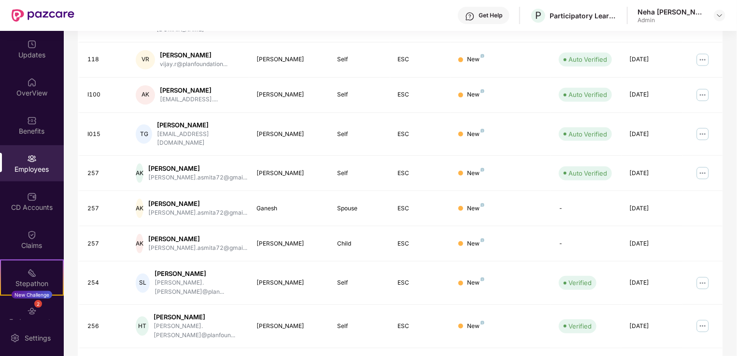
scroll to position [236, 0]
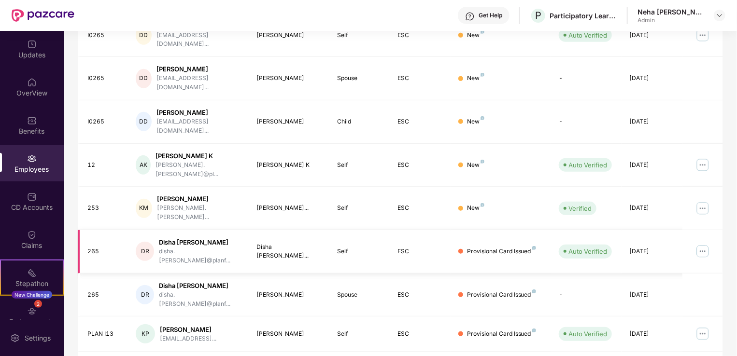
click at [705, 244] on img at bounding box center [702, 251] width 15 height 15
click at [703, 244] on img at bounding box center [702, 251] width 15 height 15
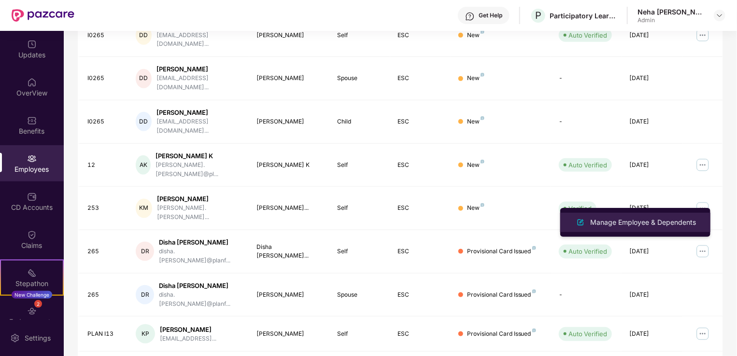
click at [660, 221] on div "Manage Employee & Dependents" at bounding box center [643, 222] width 110 height 11
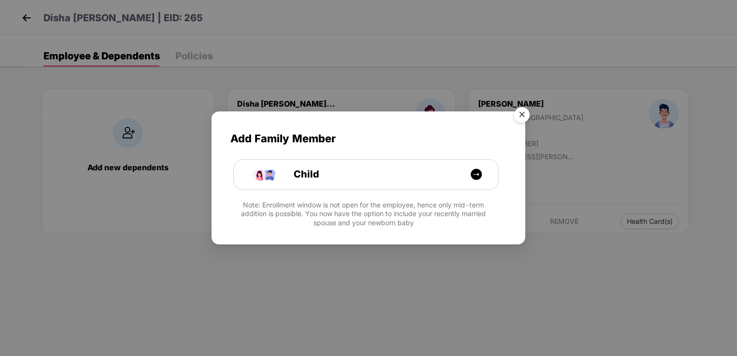
click at [524, 119] on img "Close" at bounding box center [521, 116] width 27 height 27
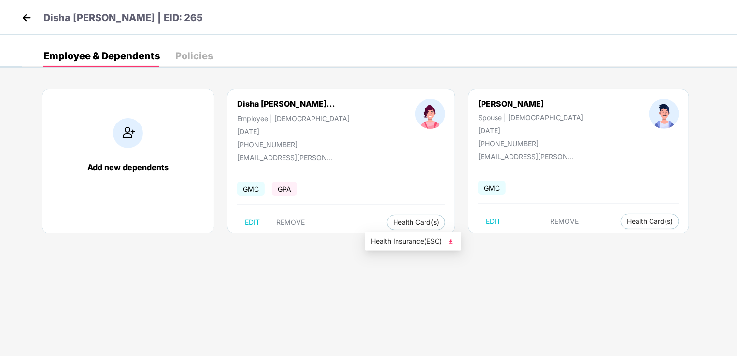
click at [450, 244] on img at bounding box center [451, 242] width 10 height 10
click at [23, 18] on img at bounding box center [26, 18] width 14 height 14
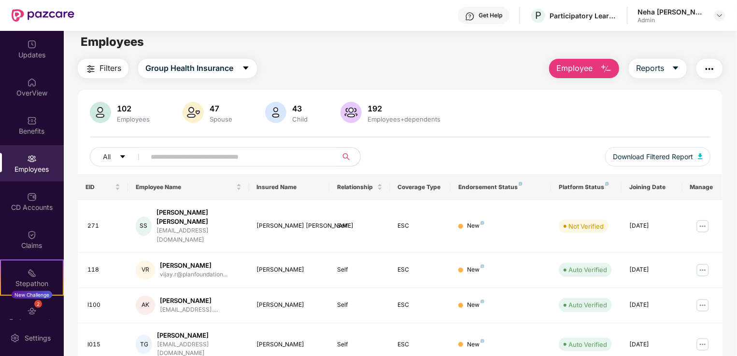
scroll to position [0, 0]
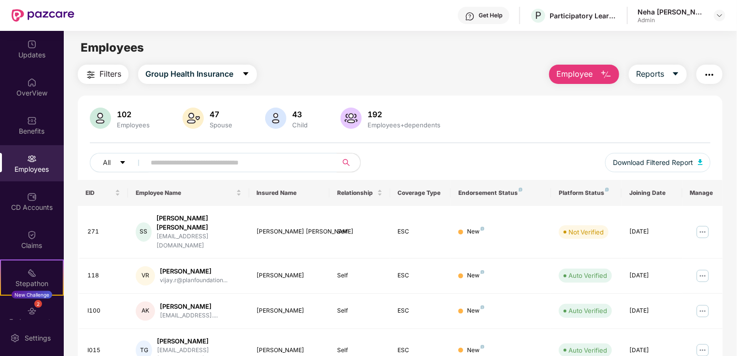
click at [703, 74] on img "button" at bounding box center [709, 75] width 12 height 12
click at [452, 61] on main "Employees Filters Group Health Insurance Employee Reports 102 Employees 47 Spou…" at bounding box center [400, 209] width 672 height 356
click at [701, 268] on img at bounding box center [702, 275] width 15 height 15
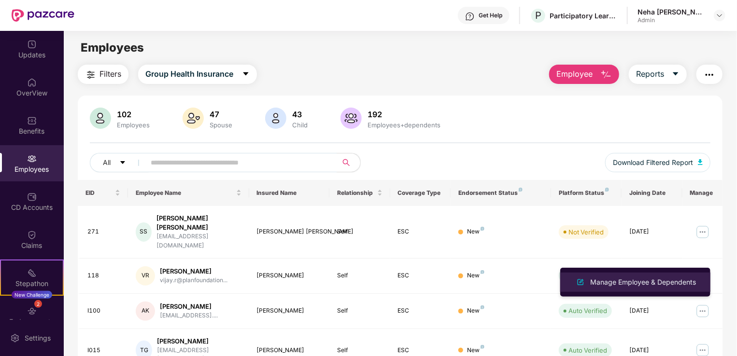
click at [611, 287] on div "Manage Employee & Dependents" at bounding box center [643, 282] width 110 height 11
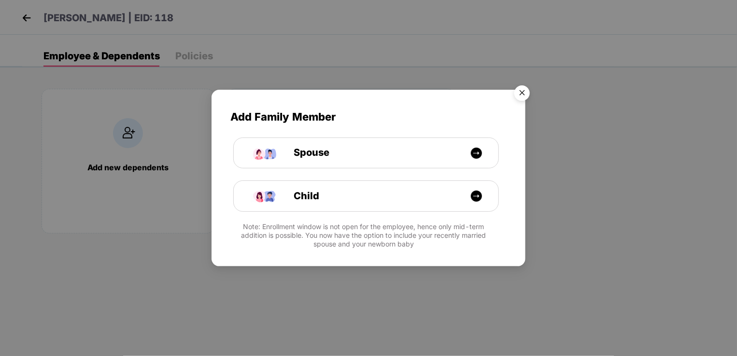
click at [526, 95] on img "Close" at bounding box center [521, 94] width 27 height 27
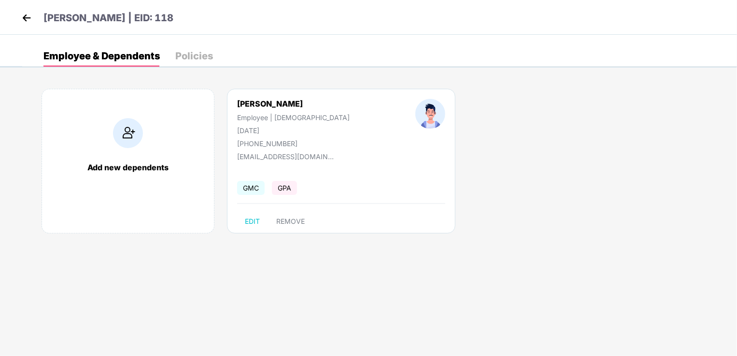
click at [26, 18] on img at bounding box center [26, 18] width 14 height 14
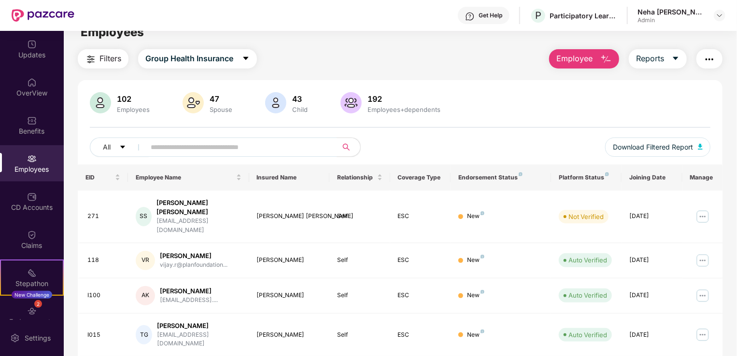
scroll to position [14, 0]
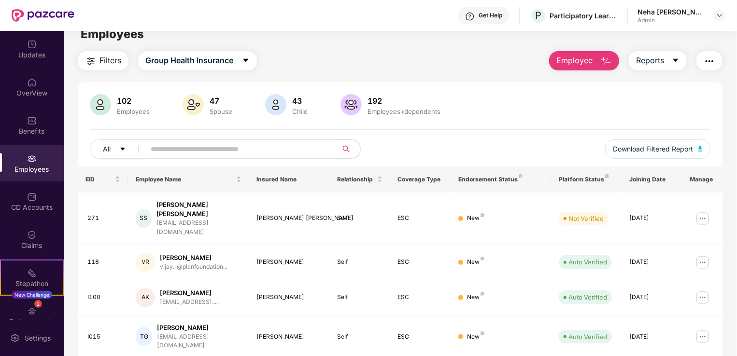
click at [221, 151] on input "text" at bounding box center [237, 149] width 173 height 14
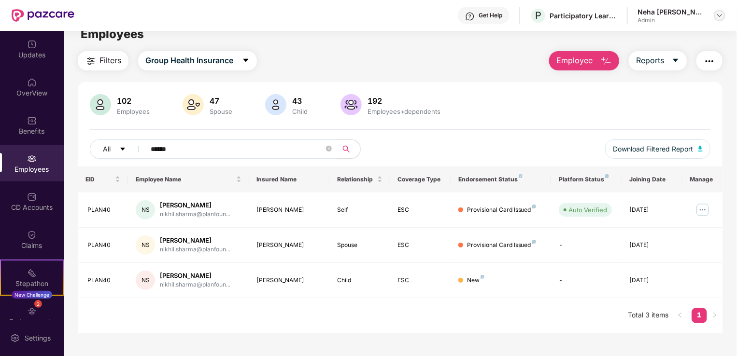
type input "******"
click at [719, 13] on img at bounding box center [719, 16] width 8 height 8
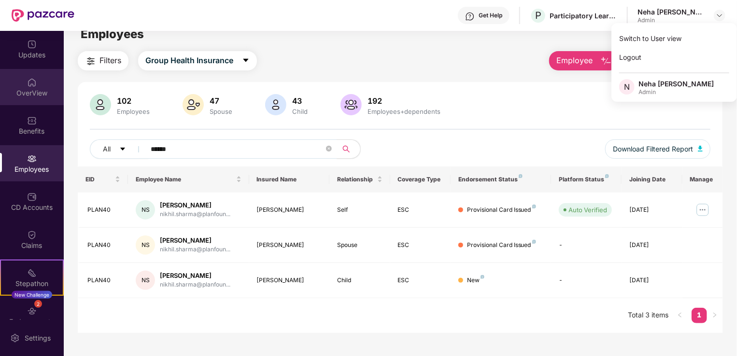
scroll to position [0, 0]
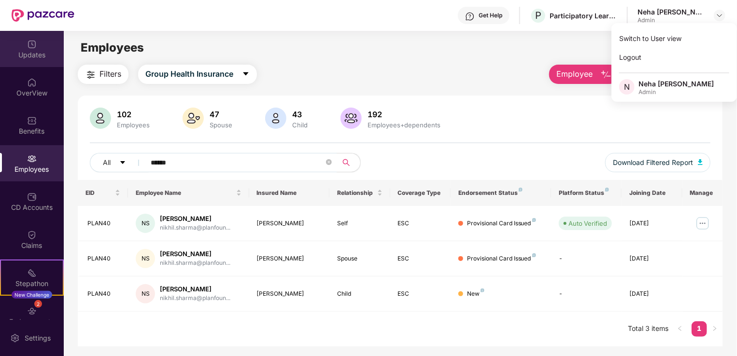
click at [31, 63] on div "Updates" at bounding box center [32, 49] width 64 height 36
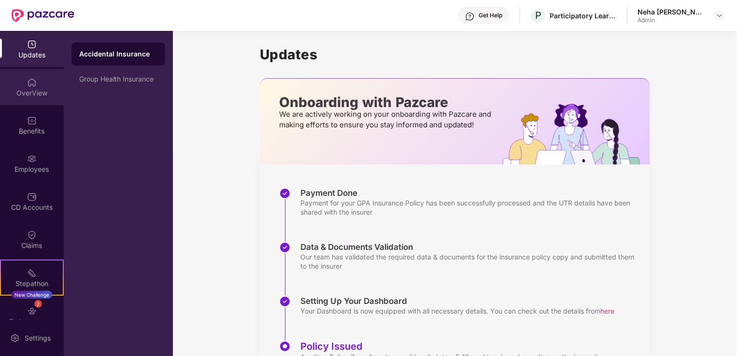
click at [21, 94] on div "OverView" at bounding box center [32, 93] width 64 height 10
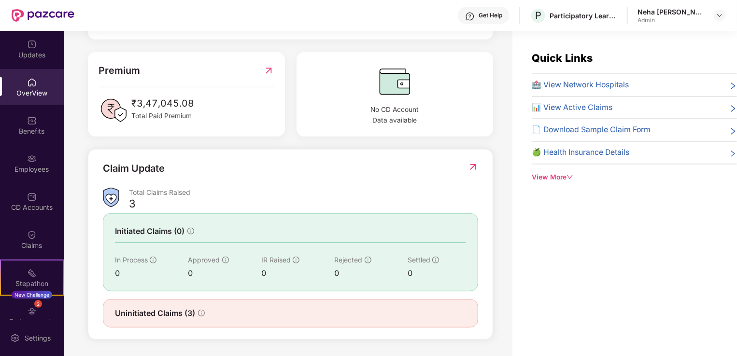
scroll to position [31, 0]
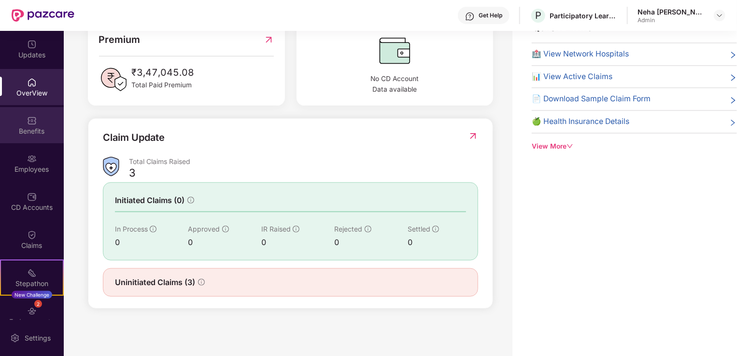
click at [29, 128] on div "Benefits" at bounding box center [32, 131] width 64 height 10
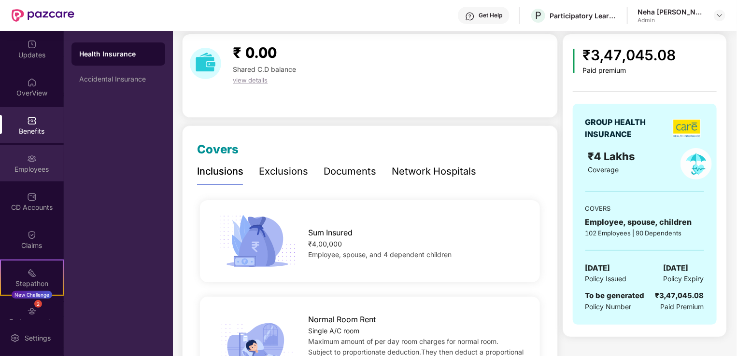
click at [27, 162] on img at bounding box center [32, 159] width 10 height 10
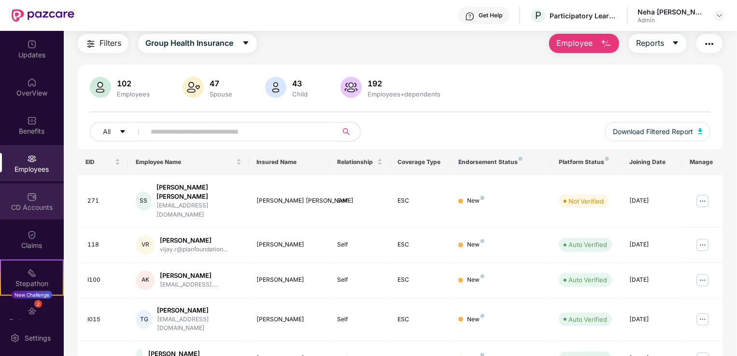
click at [27, 199] on img at bounding box center [32, 197] width 10 height 10
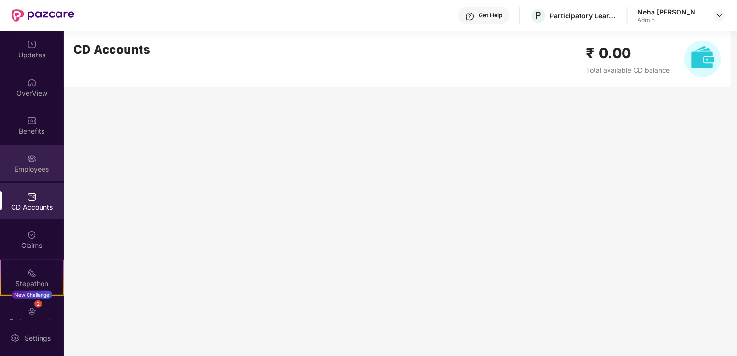
click at [30, 157] on img at bounding box center [32, 159] width 10 height 10
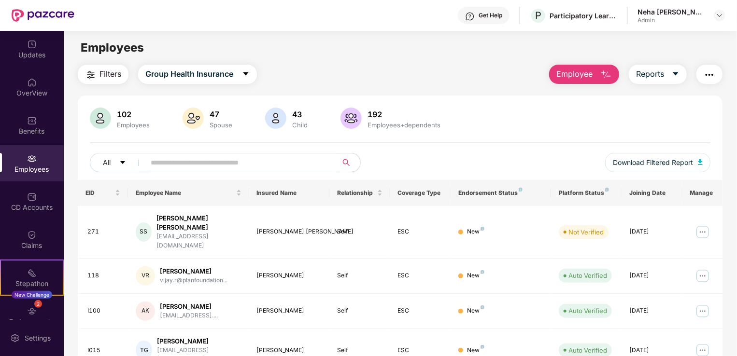
click at [128, 125] on div "Employees" at bounding box center [133, 125] width 37 height 8
click at [41, 128] on div "Benefits" at bounding box center [32, 131] width 64 height 10
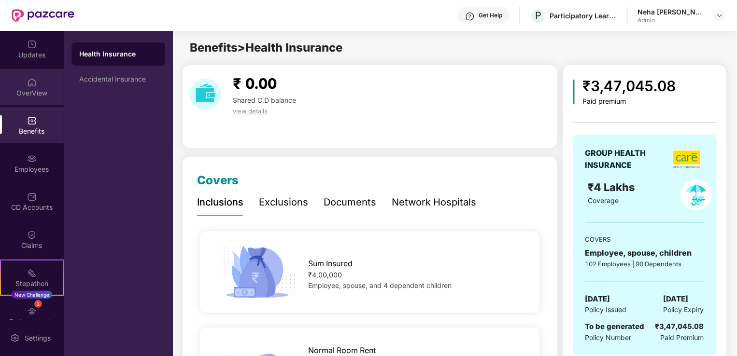
click at [31, 95] on div "OverView" at bounding box center [32, 93] width 64 height 10
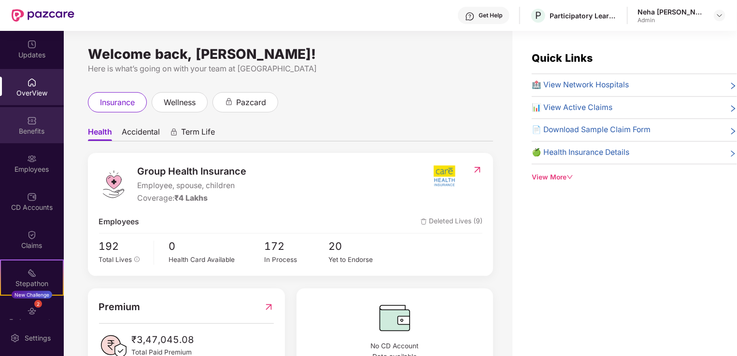
click at [28, 137] on div "Benefits" at bounding box center [32, 125] width 64 height 36
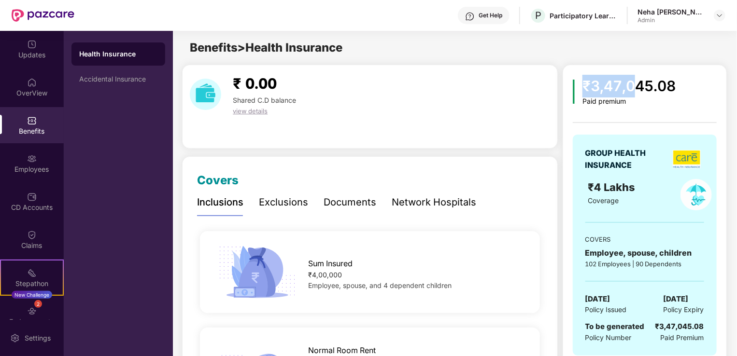
drag, startPoint x: 586, startPoint y: 84, endPoint x: 637, endPoint y: 84, distance: 51.2
click at [637, 84] on div "₹3,47,045.08" at bounding box center [628, 86] width 93 height 23
click at [606, 113] on div "GROUP HEALTH INSURANCE ₹4 Lakhs Coverage COVERS Employee, spouse, children 102 …" at bounding box center [645, 239] width 144 height 252
drag, startPoint x: 589, startPoint y: 89, endPoint x: 680, endPoint y: 84, distance: 90.9
click at [680, 84] on div "₹3,47,045.08 Paid premium" at bounding box center [645, 90] width 144 height 31
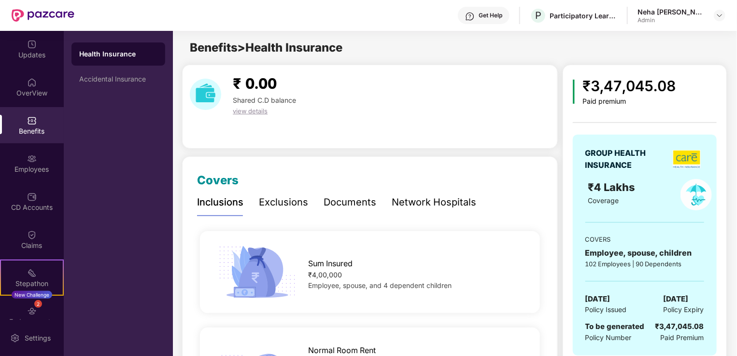
click at [577, 112] on div "₹3,47,045.08 Paid premium GROUP HEALTH INSURANCE ₹4 Lakhs Coverage COVERS Emplo…" at bounding box center [645, 220] width 144 height 291
drag, startPoint x: 593, startPoint y: 87, endPoint x: 660, endPoint y: 85, distance: 67.1
click at [660, 85] on div "₹3,47,045.08" at bounding box center [628, 86] width 93 height 23
drag, startPoint x: 660, startPoint y: 85, endPoint x: 592, endPoint y: 117, distance: 75.4
click at [592, 117] on div "GROUP HEALTH INSURANCE ₹4 Lakhs Coverage COVERS Employee, spouse, children 102 …" at bounding box center [645, 239] width 144 height 252
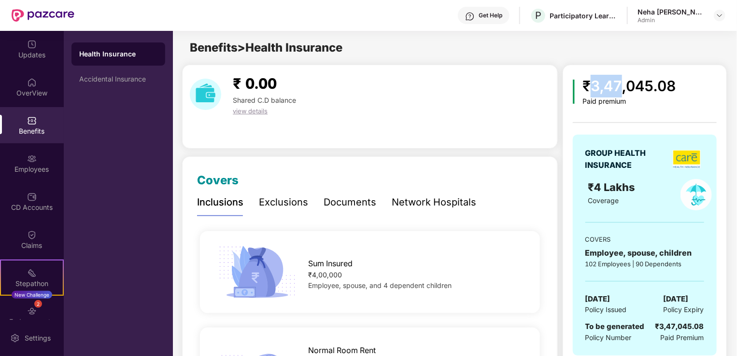
drag, startPoint x: 589, startPoint y: 87, endPoint x: 622, endPoint y: 87, distance: 33.3
click at [622, 87] on div "₹3,47,045.08" at bounding box center [628, 86] width 93 height 23
drag, startPoint x: 622, startPoint y: 87, endPoint x: 582, endPoint y: 126, distance: 56.0
click at [582, 126] on div "GROUP HEALTH INSURANCE ₹4 Lakhs Coverage COVERS Employee, spouse, children 102 …" at bounding box center [645, 239] width 144 height 252
drag, startPoint x: 587, startPoint y: 90, endPoint x: 669, endPoint y: 89, distance: 82.6
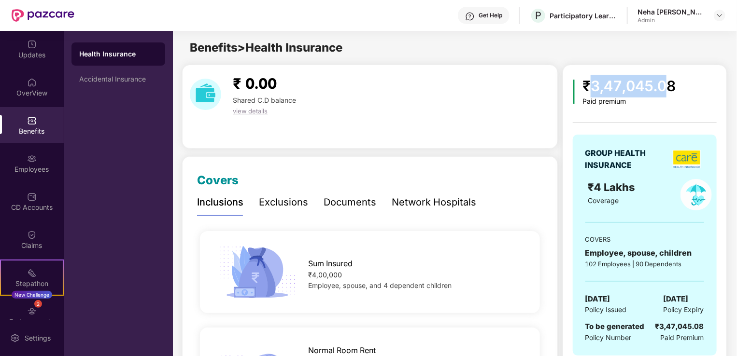
click at [669, 89] on div "₹3,47,045.08" at bounding box center [628, 86] width 93 height 23
drag, startPoint x: 669, startPoint y: 89, endPoint x: 599, endPoint y: 113, distance: 74.7
click at [599, 113] on div "GROUP HEALTH INSURANCE ₹4 Lakhs Coverage COVERS Employee, spouse, children 102 …" at bounding box center [645, 239] width 144 height 252
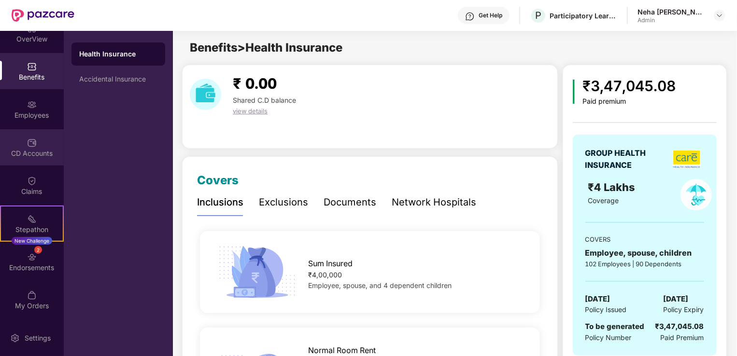
scroll to position [54, 0]
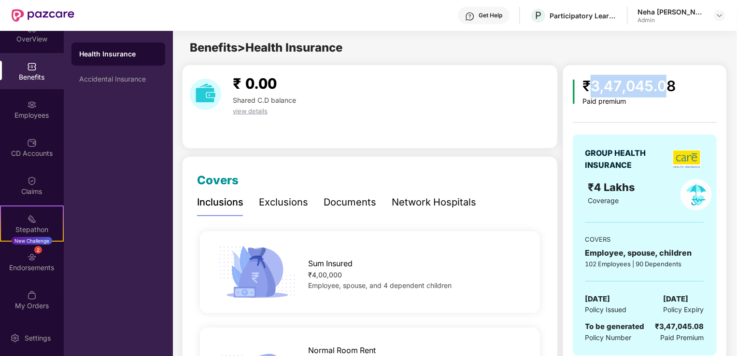
drag, startPoint x: 595, startPoint y: 89, endPoint x: 666, endPoint y: 97, distance: 71.9
click at [666, 97] on div "₹3,47,045.08" at bounding box center [628, 86] width 93 height 23
click at [624, 87] on div "₹3,47,045.08" at bounding box center [628, 86] width 93 height 23
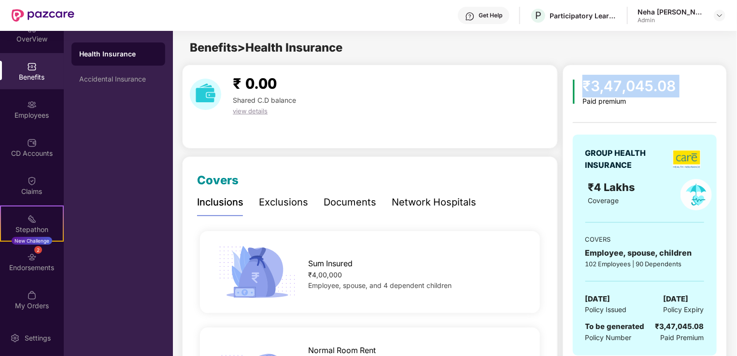
click at [627, 87] on div "₹3,47,045.08" at bounding box center [628, 86] width 93 height 23
click at [620, 117] on div "GROUP HEALTH INSURANCE ₹4 Lakhs Coverage COVERS Employee, spouse, children 102 …" at bounding box center [645, 239] width 144 height 252
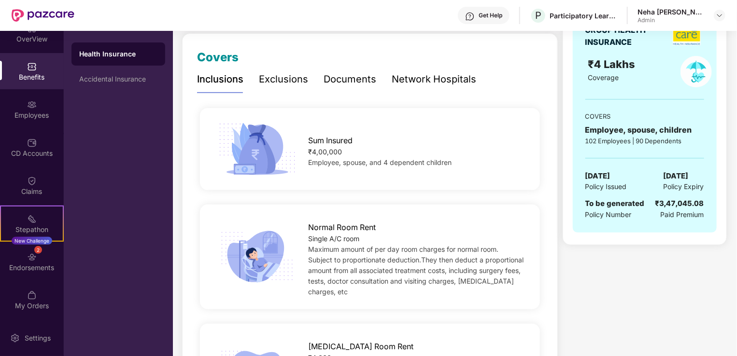
scroll to position [124, 0]
click at [32, 271] on div "Endorsements" at bounding box center [32, 268] width 64 height 10
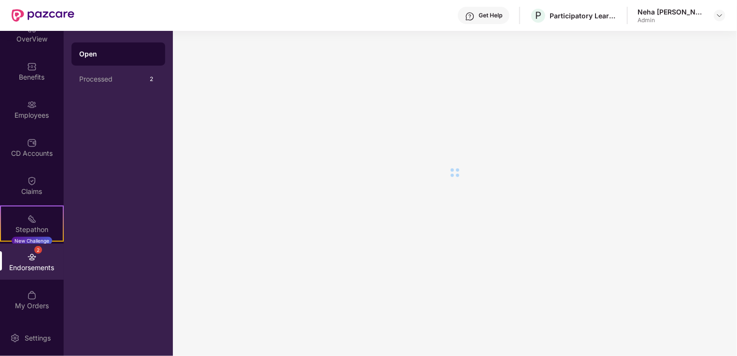
scroll to position [0, 0]
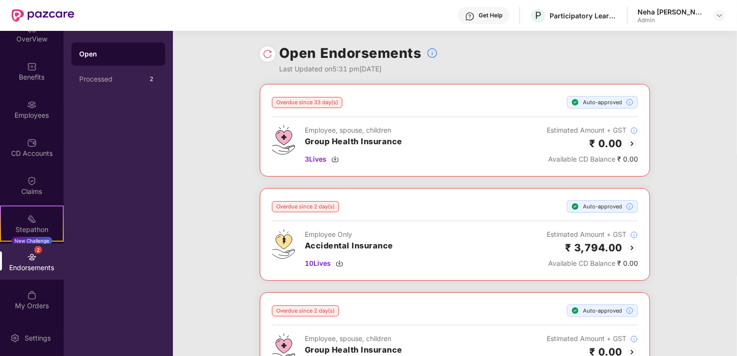
click at [296, 210] on div "Overdue since 2 day(s)" at bounding box center [305, 206] width 67 height 11
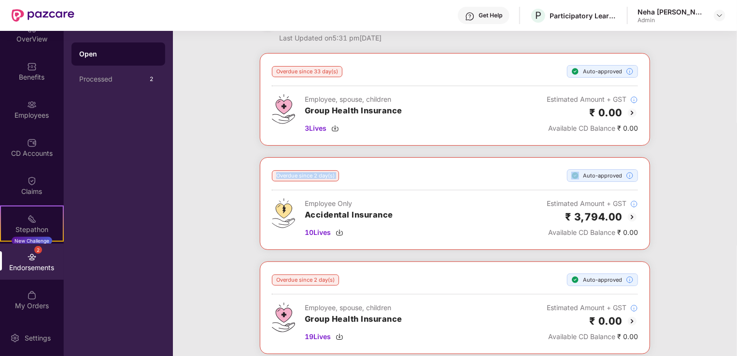
scroll to position [32, 0]
click at [224, 208] on div "Overdue since 33 day(s) Auto-approved Employee, spouse, children Group Health I…" at bounding box center [455, 209] width 564 height 314
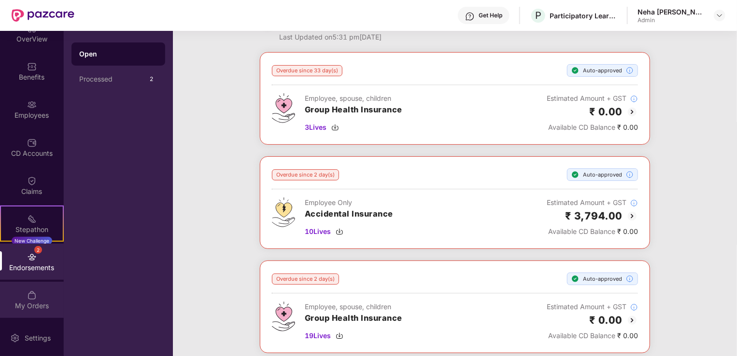
click at [35, 300] on div "My Orders" at bounding box center [32, 300] width 64 height 36
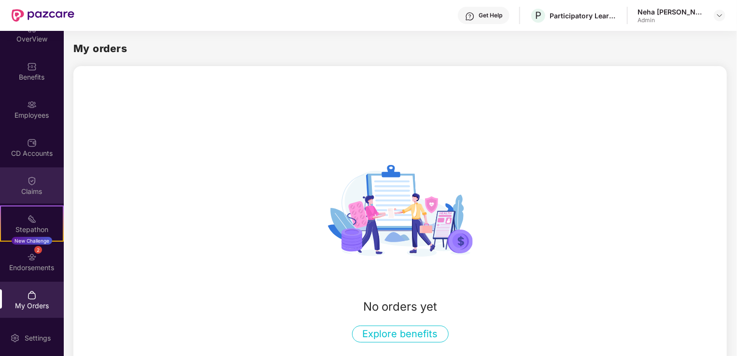
scroll to position [0, 0]
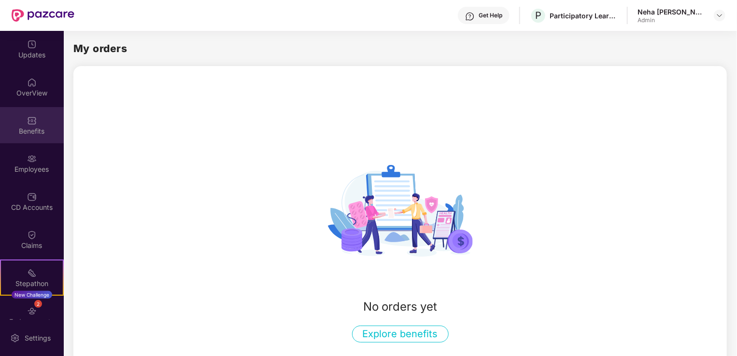
click at [19, 134] on div "Benefits" at bounding box center [32, 131] width 64 height 10
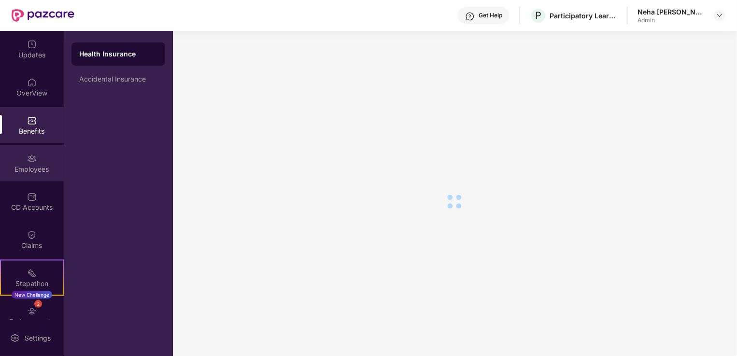
click at [22, 154] on div "Employees" at bounding box center [32, 163] width 64 height 36
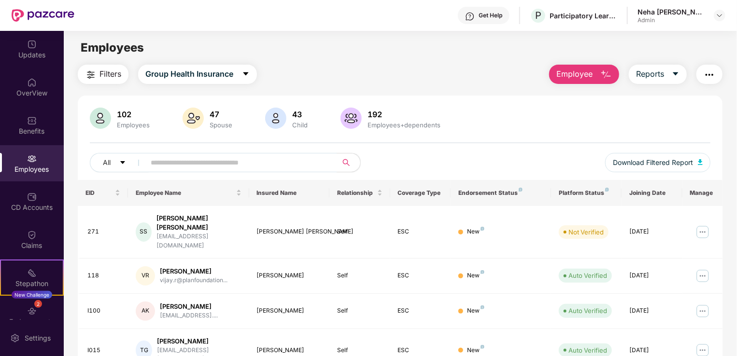
click at [373, 122] on div "Employees+dependents" at bounding box center [403, 125] width 77 height 8
drag, startPoint x: 365, startPoint y: 112, endPoint x: 381, endPoint y: 112, distance: 16.4
click at [381, 112] on div "192" at bounding box center [403, 115] width 77 height 10
drag, startPoint x: 381, startPoint y: 112, endPoint x: 391, endPoint y: 116, distance: 10.8
click at [391, 116] on div "192" at bounding box center [403, 115] width 77 height 10
